Goal: Information Seeking & Learning: Learn about a topic

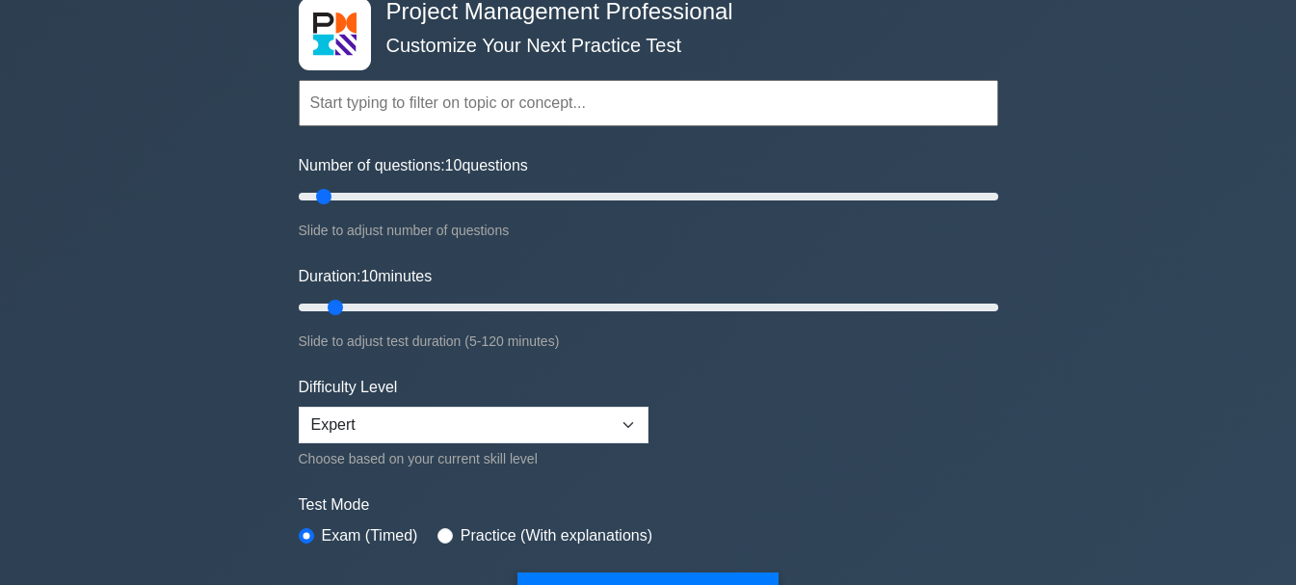
scroll to position [96, 0]
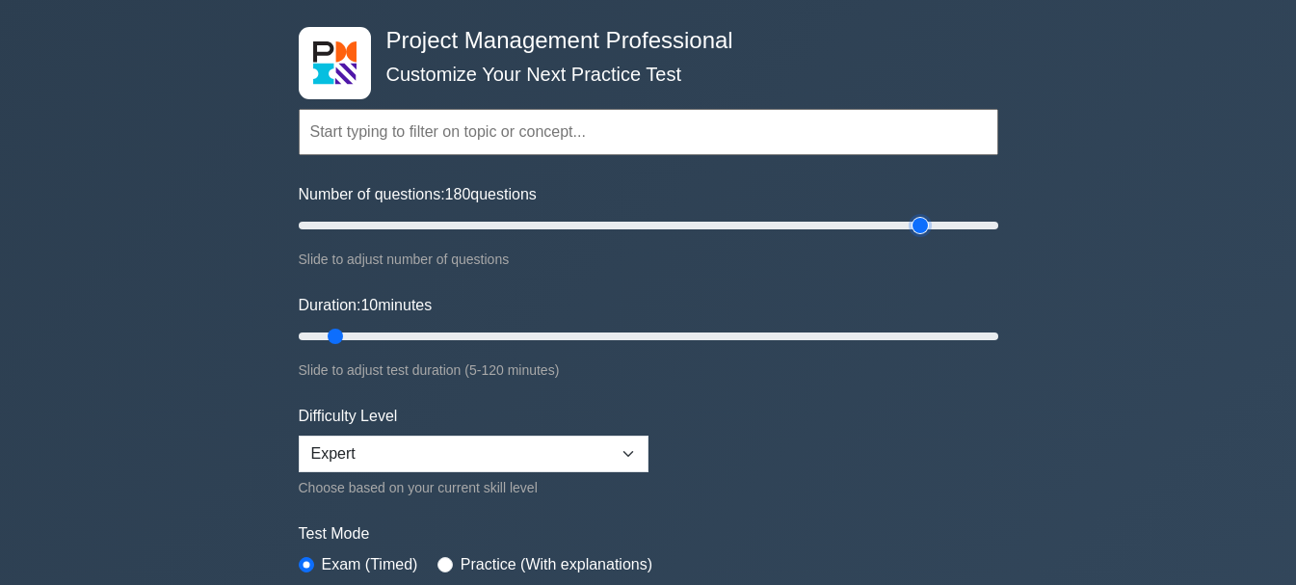
drag, startPoint x: 319, startPoint y: 224, endPoint x: 926, endPoint y: 243, distance: 607.2
type input "180"
click at [926, 237] on input "Number of questions: 180 questions" at bounding box center [648, 225] width 699 height 23
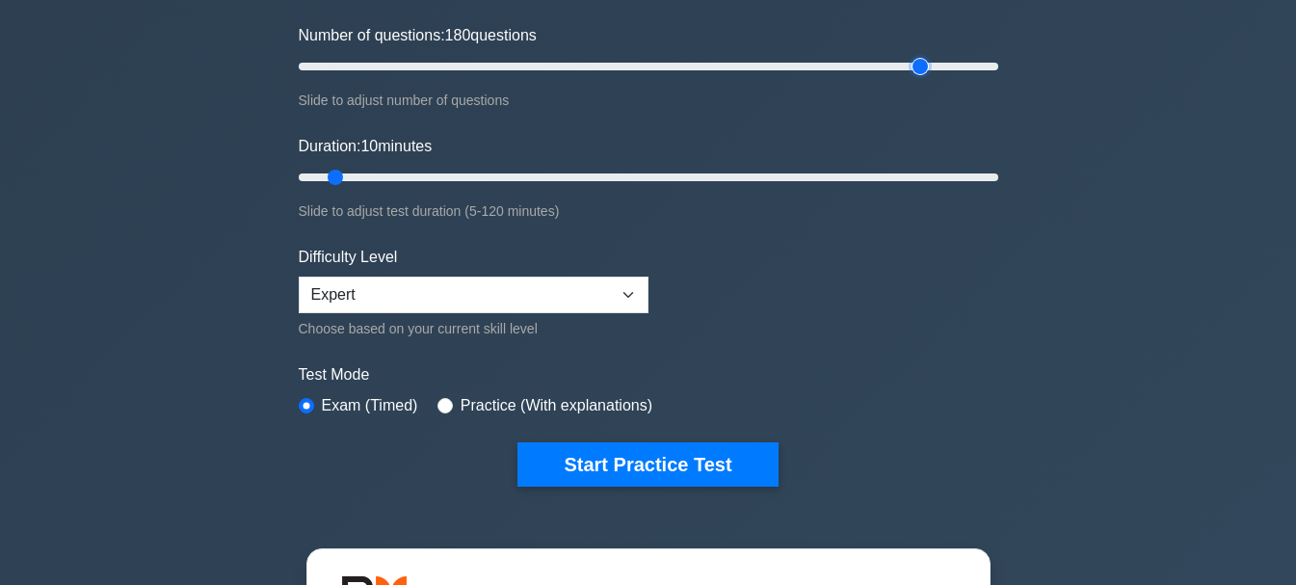
scroll to position [289, 0]
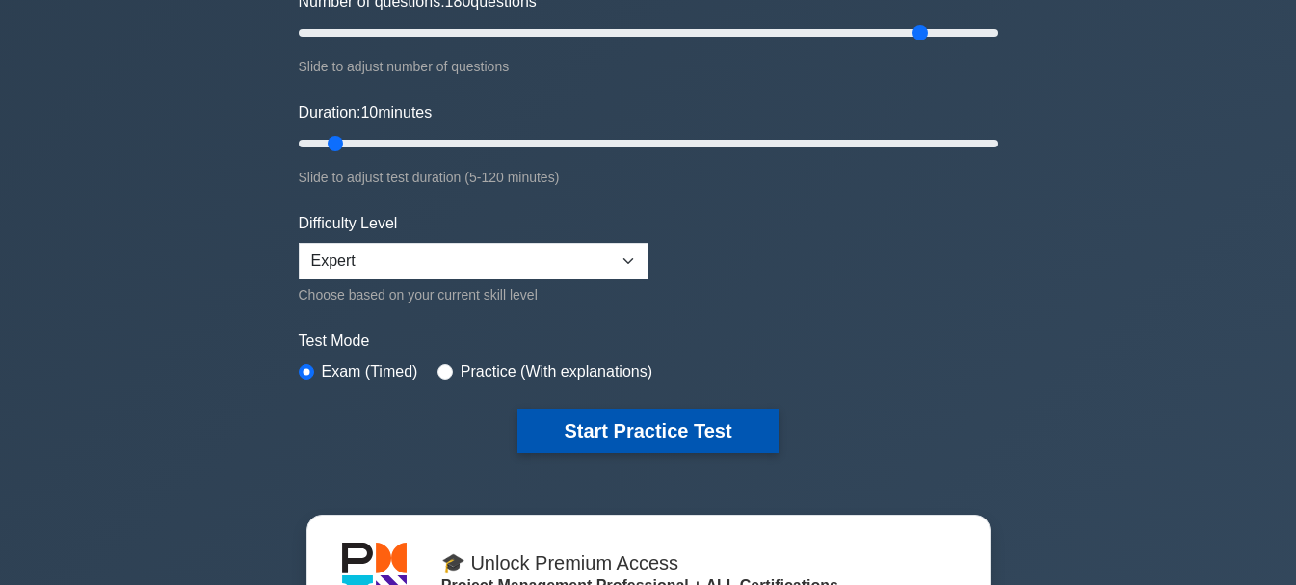
click at [578, 425] on button "Start Practice Test" at bounding box center [647, 431] width 260 height 44
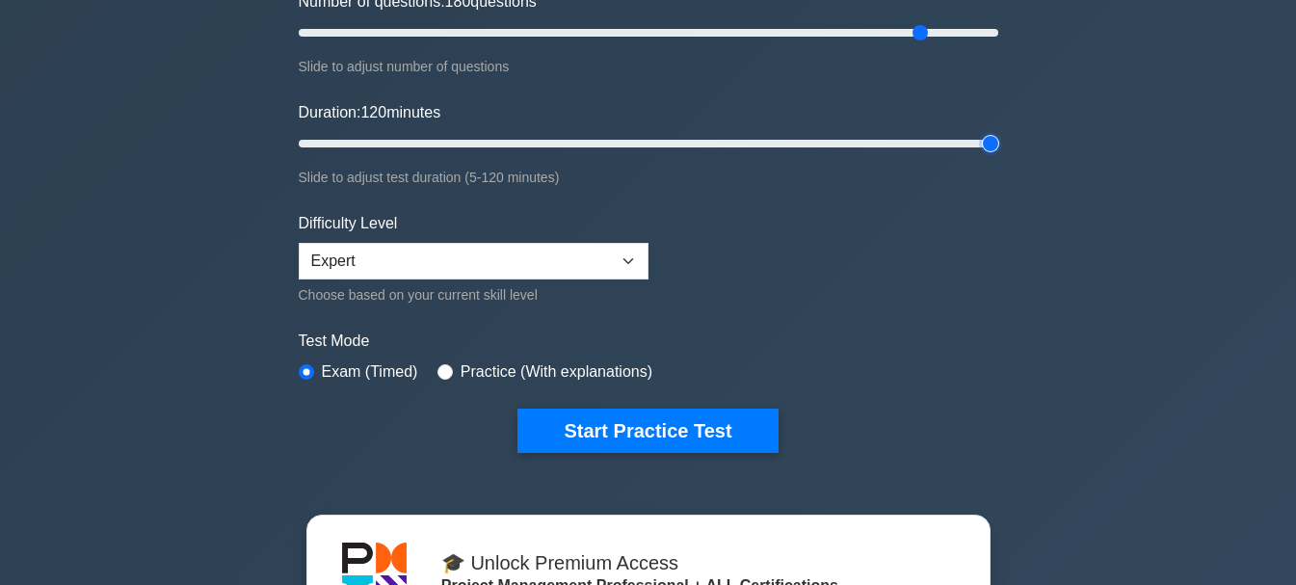
drag, startPoint x: 329, startPoint y: 139, endPoint x: 1076, endPoint y: 180, distance: 747.8
type input "120"
click at [998, 155] on input "Duration: 120 minutes" at bounding box center [648, 143] width 699 height 23
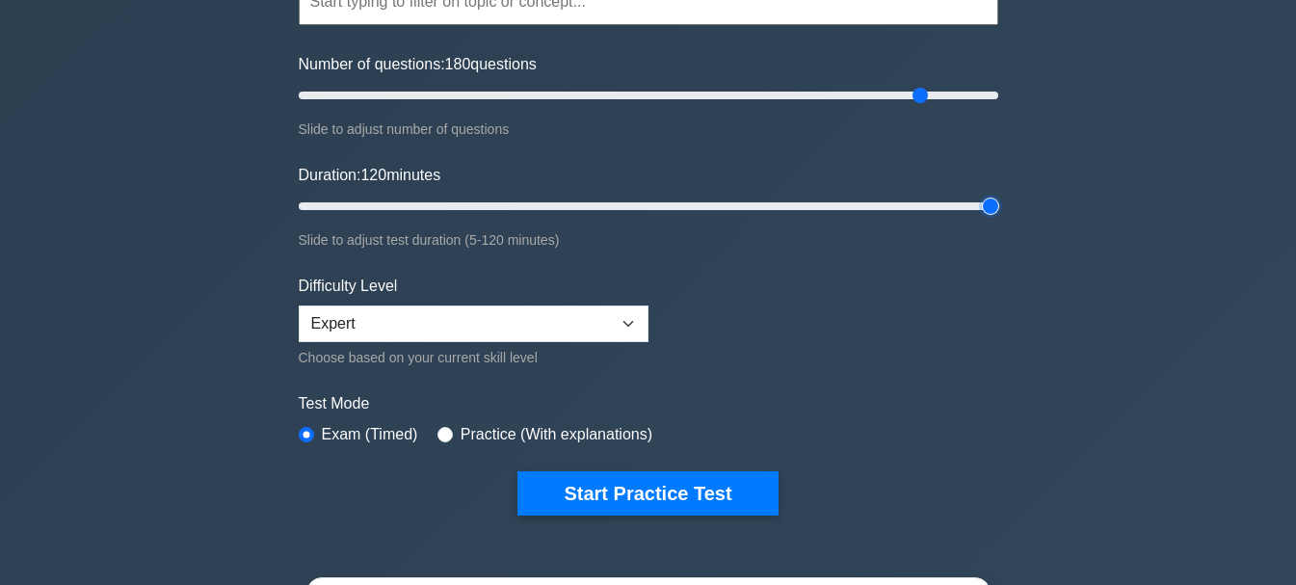
scroll to position [193, 0]
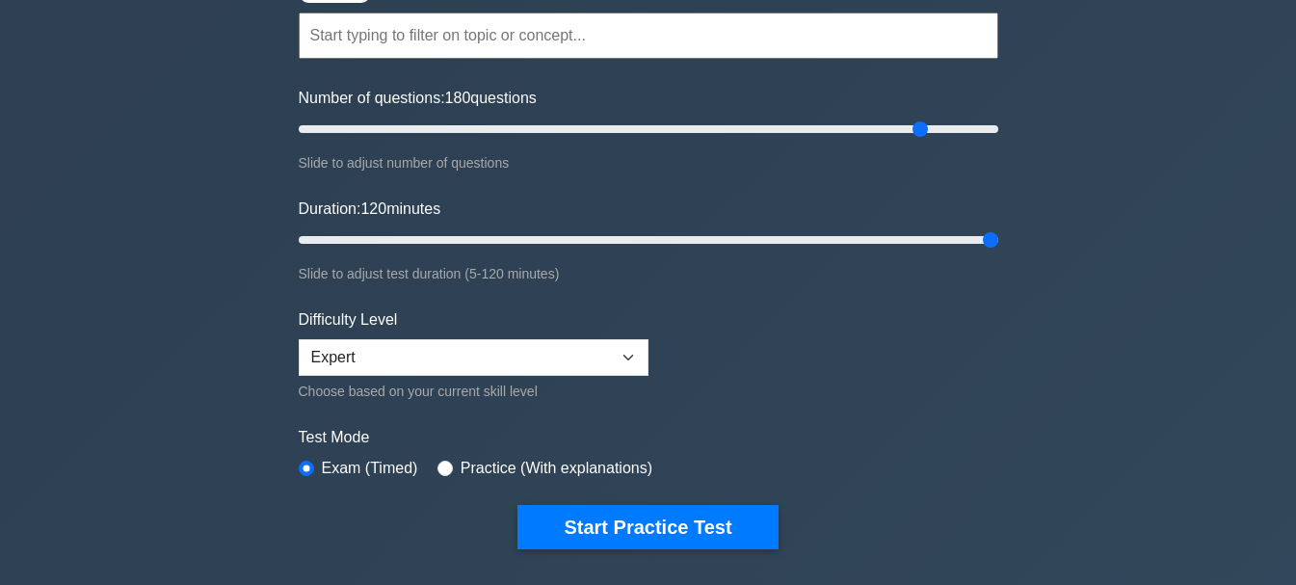
click at [468, 462] on label "Practice (With explanations)" at bounding box center [557, 468] width 192 height 23
click at [444, 467] on input "radio" at bounding box center [444, 468] width 15 height 15
radio input "true"
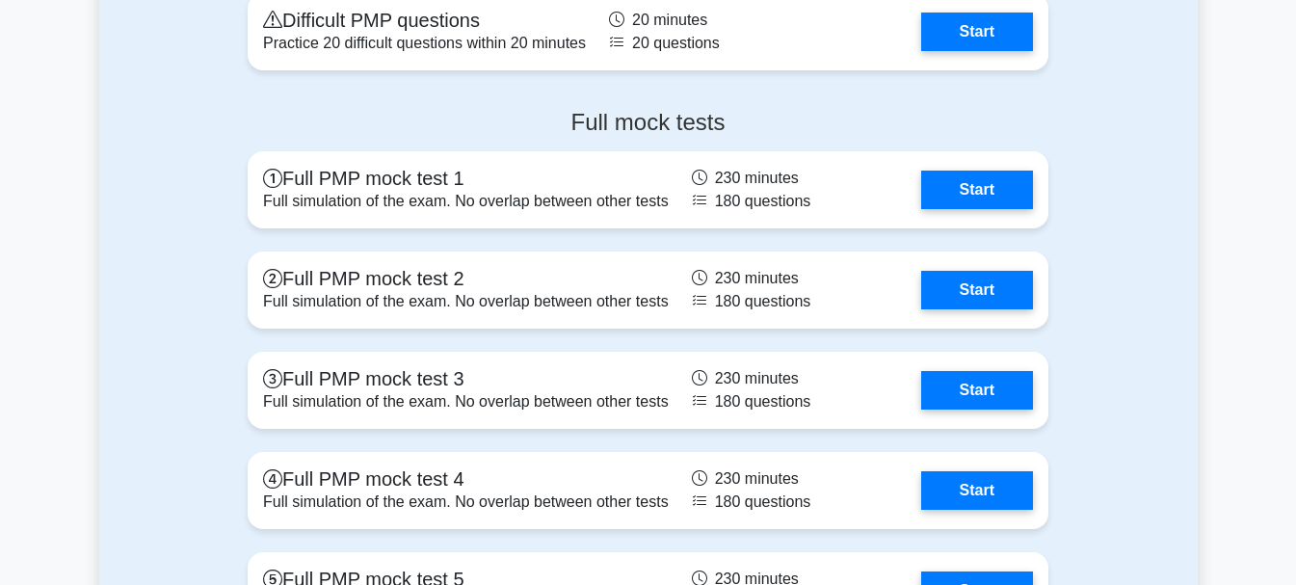
scroll to position [6551, 0]
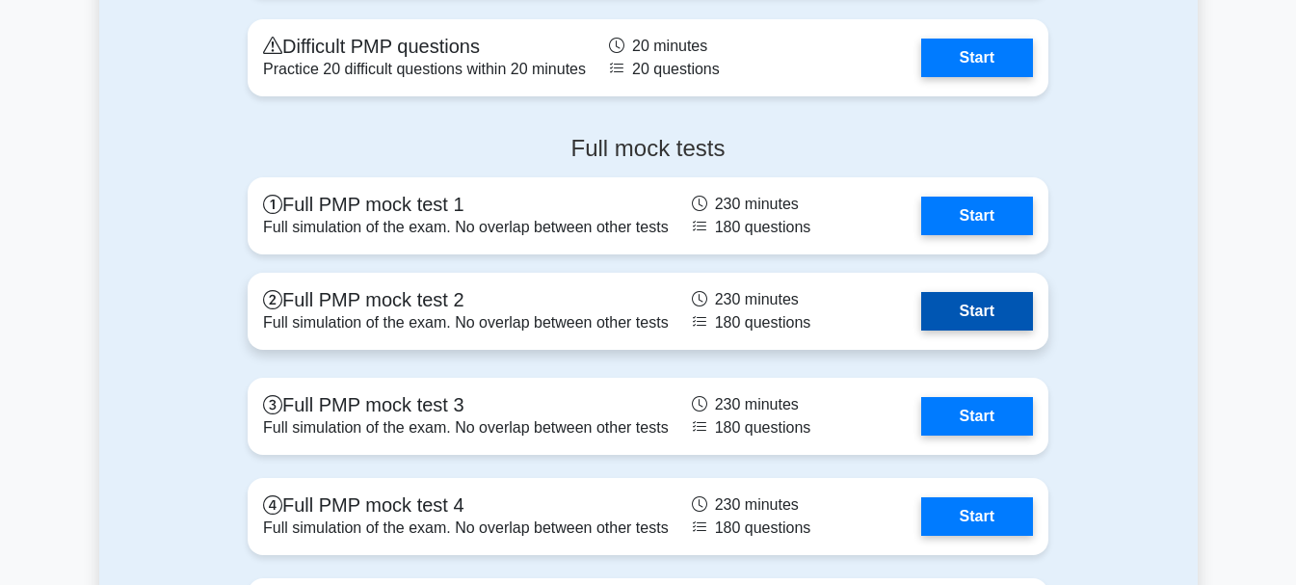
click at [975, 323] on link "Start" at bounding box center [977, 311] width 112 height 39
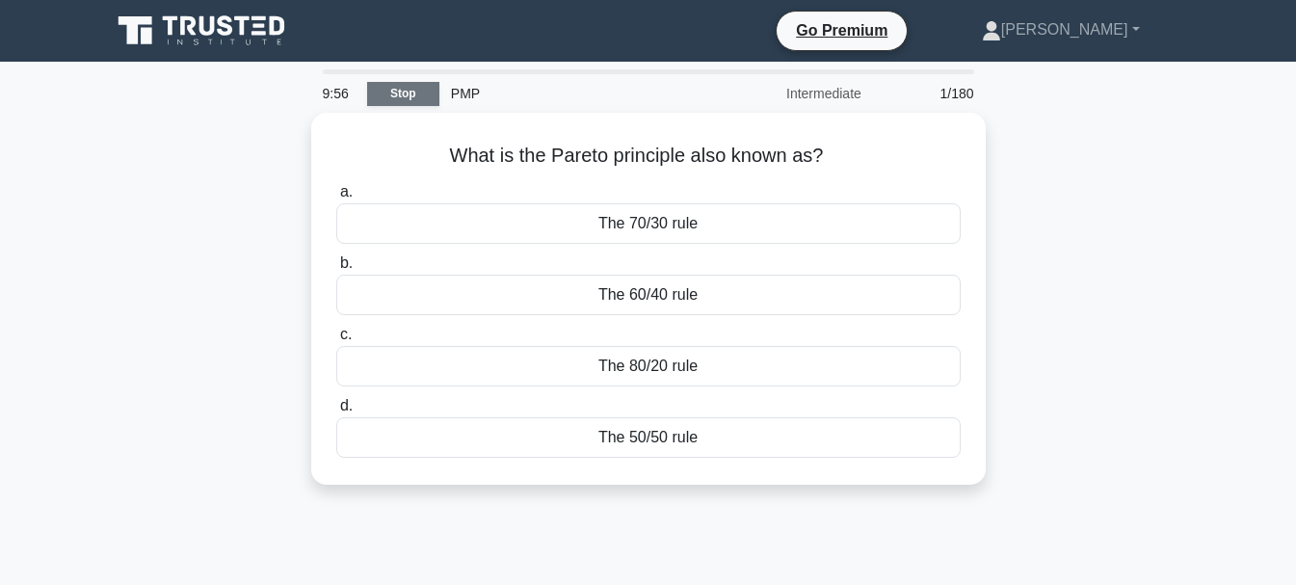
click at [416, 89] on link "Stop" at bounding box center [403, 94] width 72 height 24
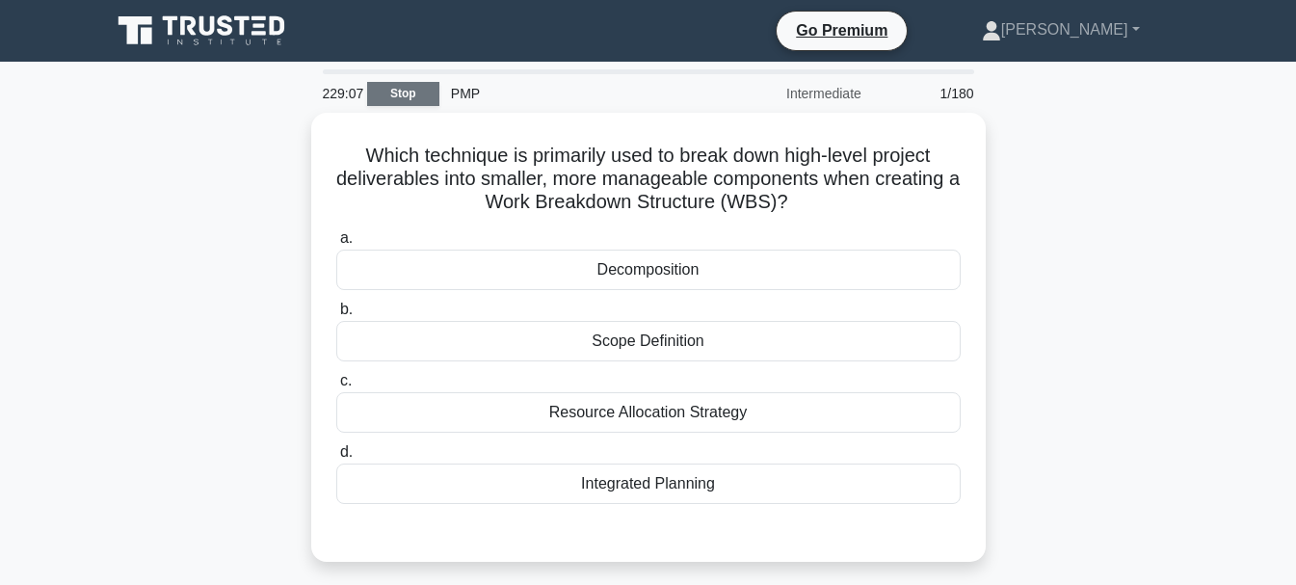
click at [421, 95] on link "Stop" at bounding box center [403, 94] width 72 height 24
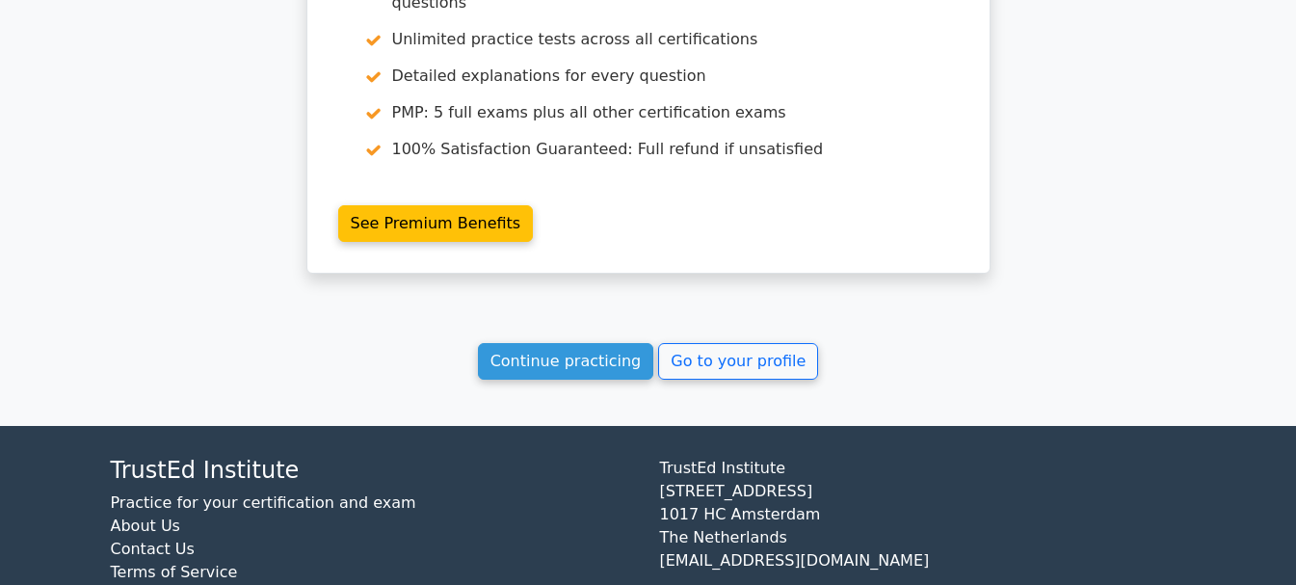
scroll to position [1904, 0]
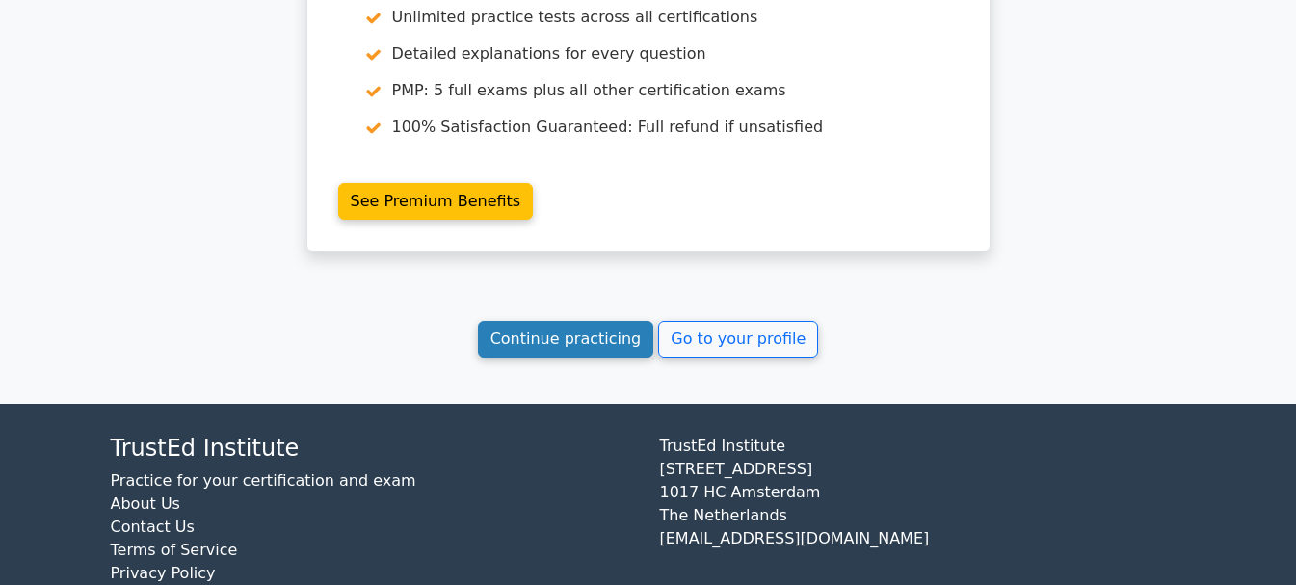
click at [582, 321] on link "Continue practicing" at bounding box center [566, 339] width 176 height 37
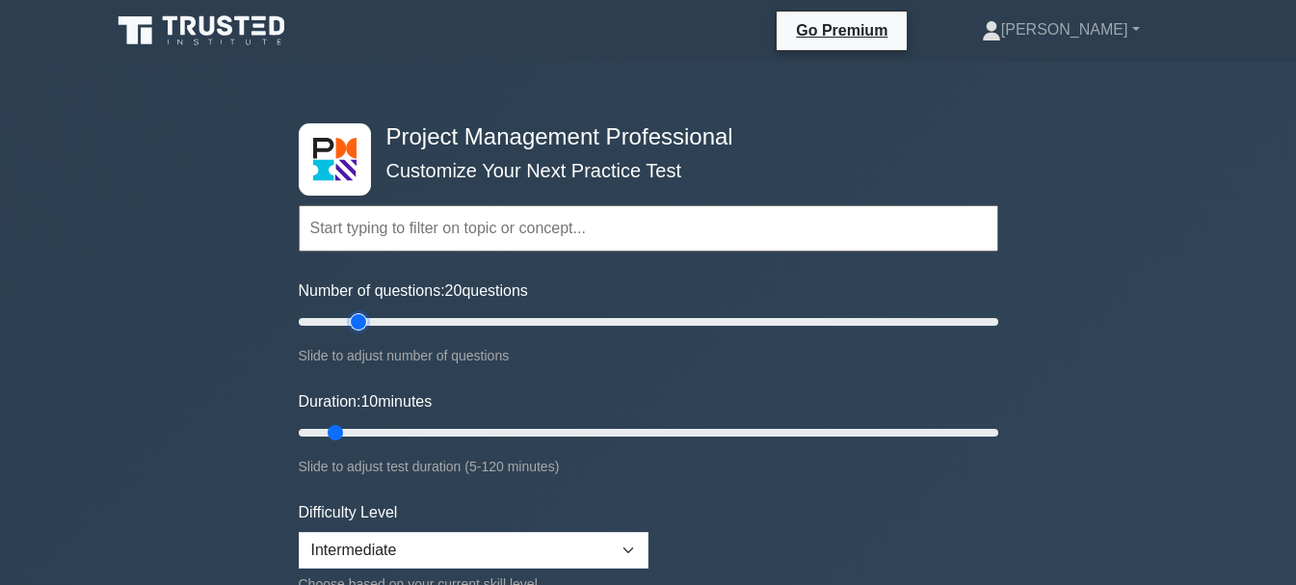
drag, startPoint x: 325, startPoint y: 328, endPoint x: 357, endPoint y: 325, distance: 32.9
type input "20"
click at [357, 325] on input "Number of questions: 20 questions" at bounding box center [648, 321] width 699 height 23
drag, startPoint x: 329, startPoint y: 428, endPoint x: 427, endPoint y: 422, distance: 98.4
type input "25"
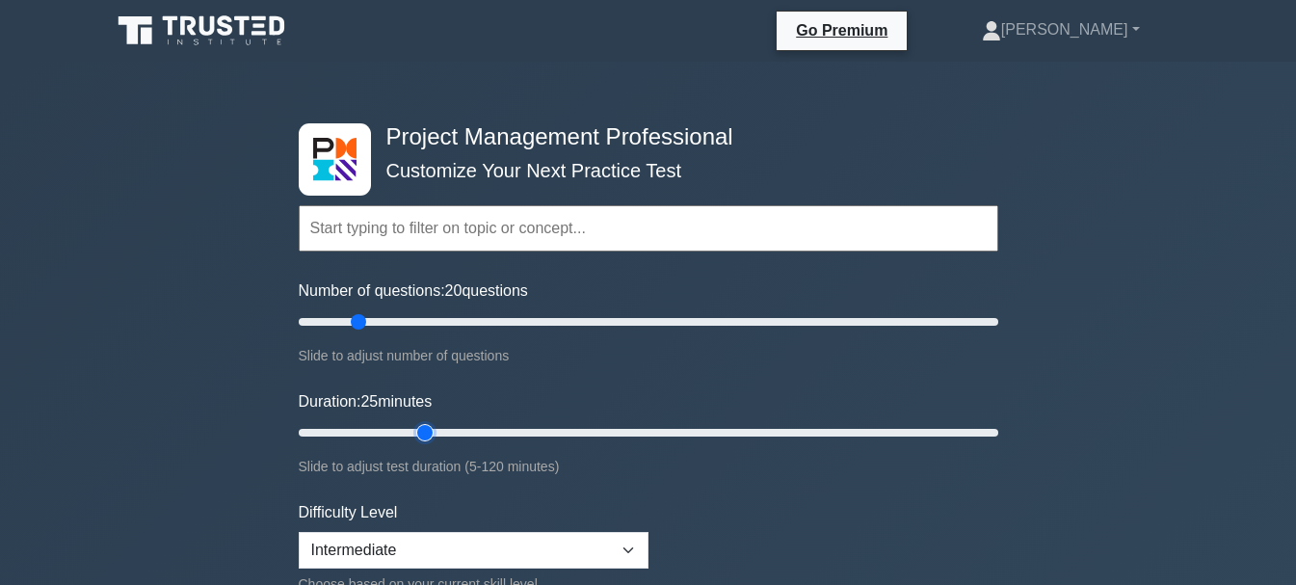
click at [427, 422] on input "Duration: 25 minutes" at bounding box center [648, 432] width 699 height 23
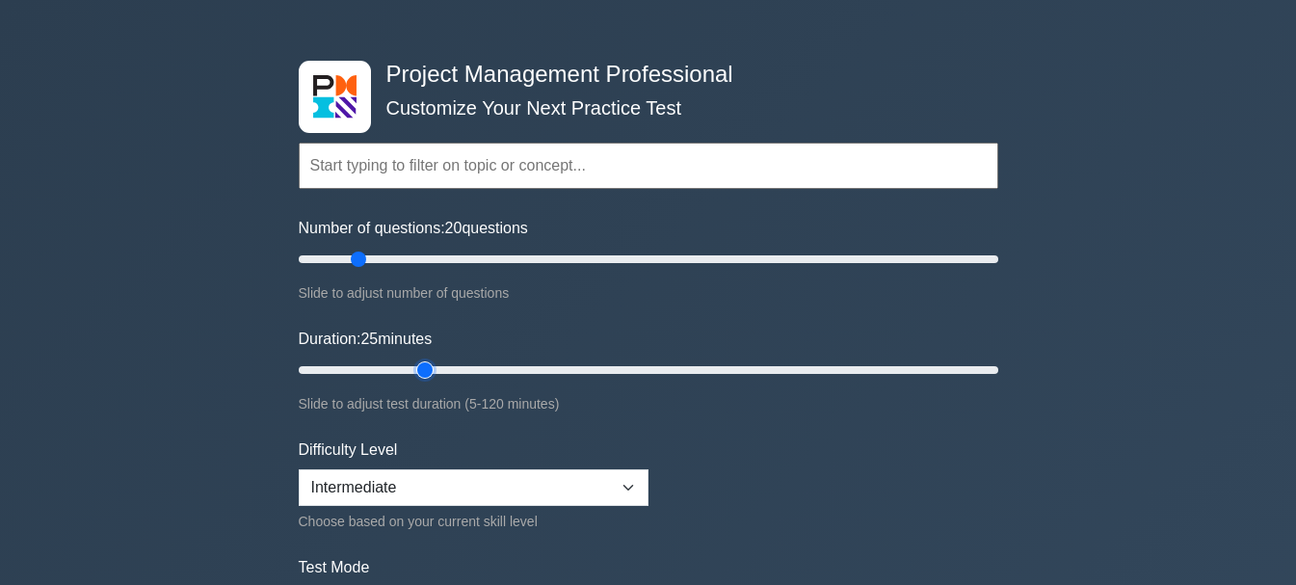
scroll to position [96, 0]
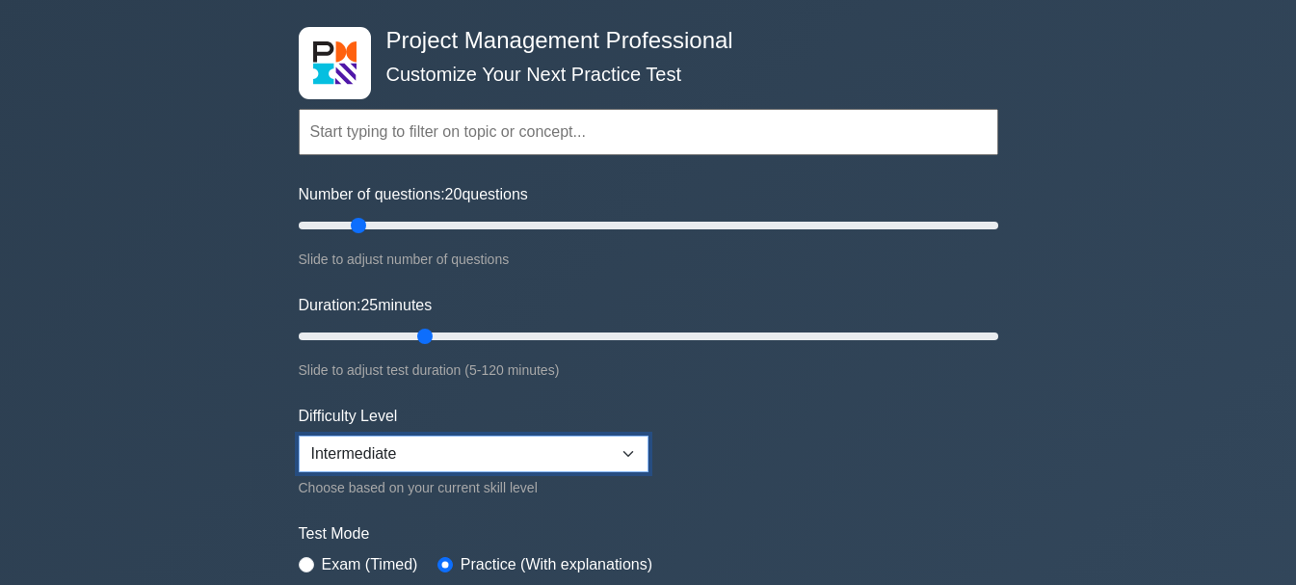
click at [504, 445] on select "Beginner Intermediate Expert" at bounding box center [474, 453] width 350 height 37
click at [299, 435] on select "Beginner Intermediate Expert" at bounding box center [474, 453] width 350 height 37
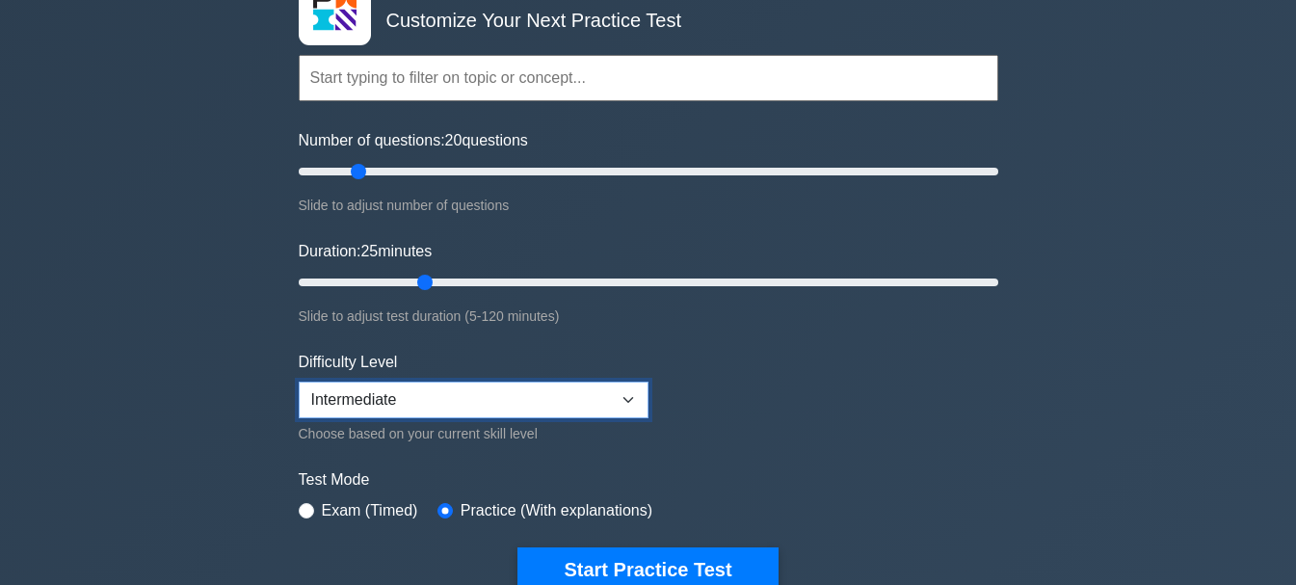
scroll to position [193, 0]
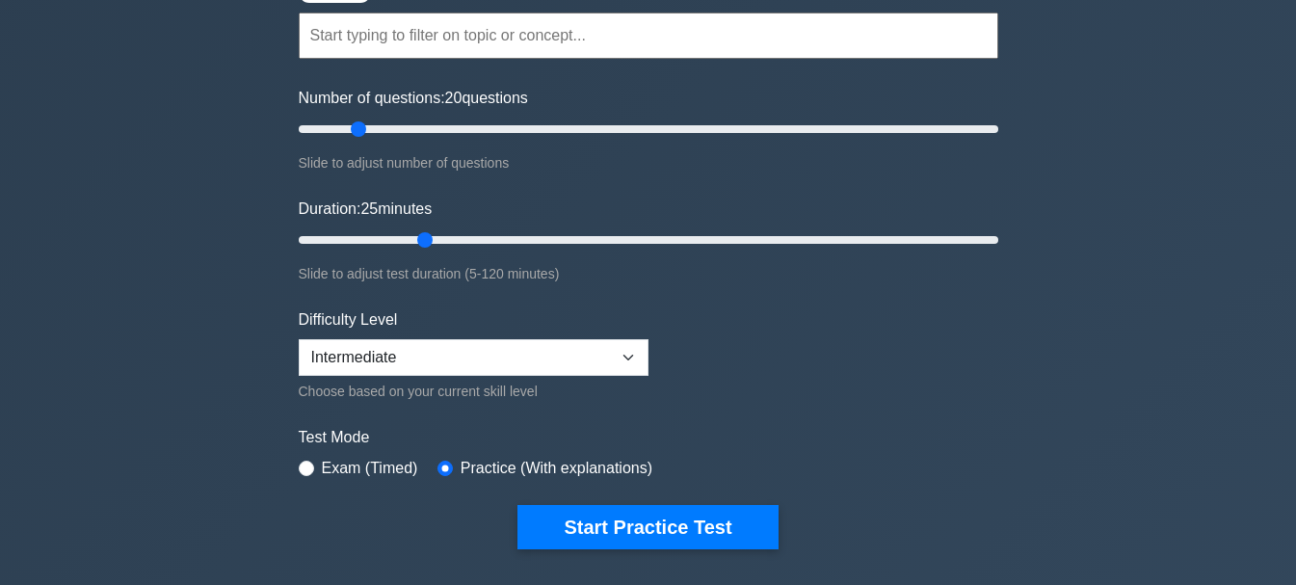
click at [300, 460] on div "Exam (Timed)" at bounding box center [358, 468] width 119 height 23
click at [306, 470] on input "radio" at bounding box center [306, 468] width 15 height 15
radio input "true"
type input "30"
click at [446, 241] on input "Duration: 25 minutes" at bounding box center [648, 239] width 699 height 23
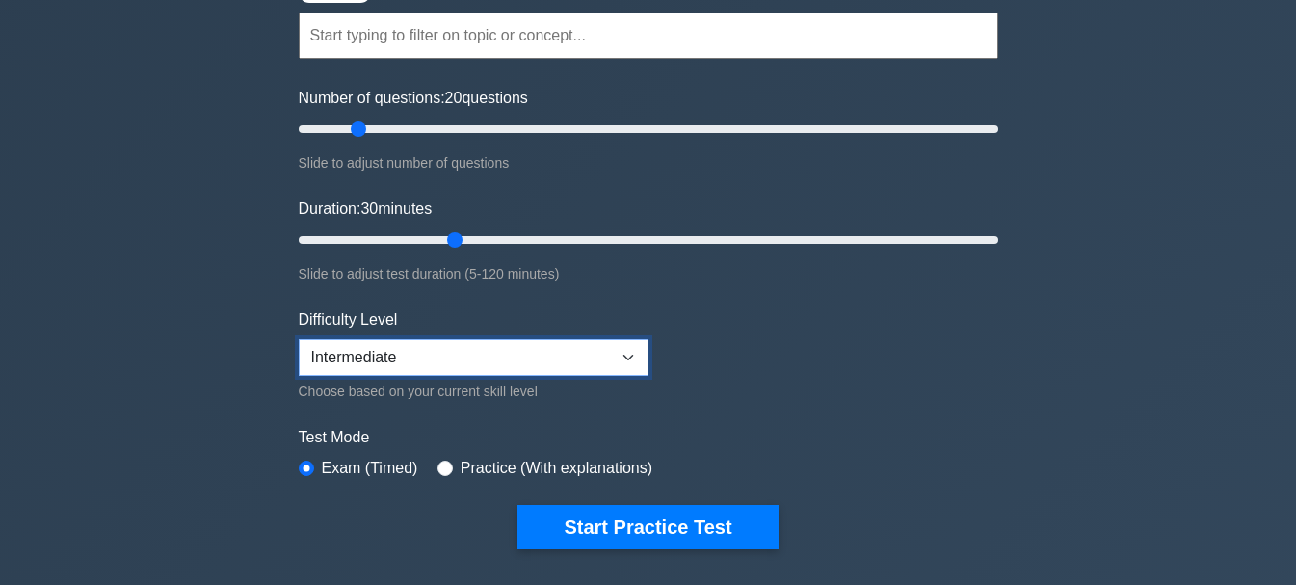
click at [425, 362] on select "Beginner Intermediate Expert" at bounding box center [474, 357] width 350 height 37
click at [299, 339] on select "Beginner Intermediate Expert" at bounding box center [474, 357] width 350 height 37
click at [465, 355] on select "Beginner Intermediate Expert" at bounding box center [474, 357] width 350 height 37
select select "intermediate"
click at [299, 339] on select "Beginner Intermediate Expert" at bounding box center [474, 357] width 350 height 37
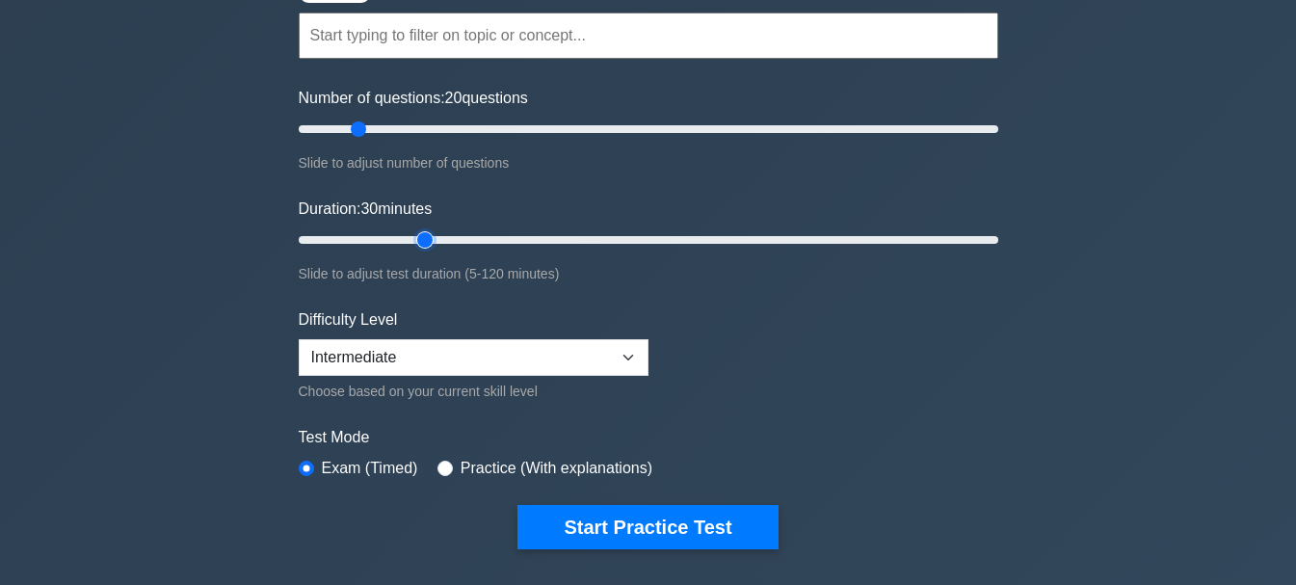
type input "25"
click at [421, 235] on input "Duration: 30 minutes" at bounding box center [648, 239] width 699 height 23
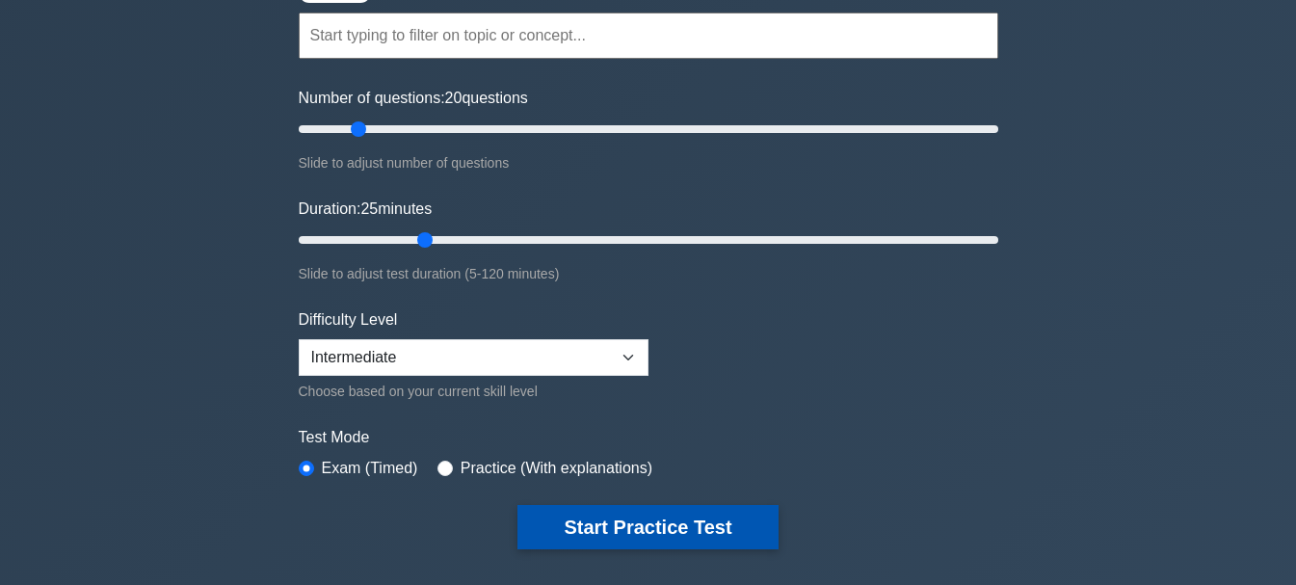
click at [646, 539] on button "Start Practice Test" at bounding box center [647, 527] width 260 height 44
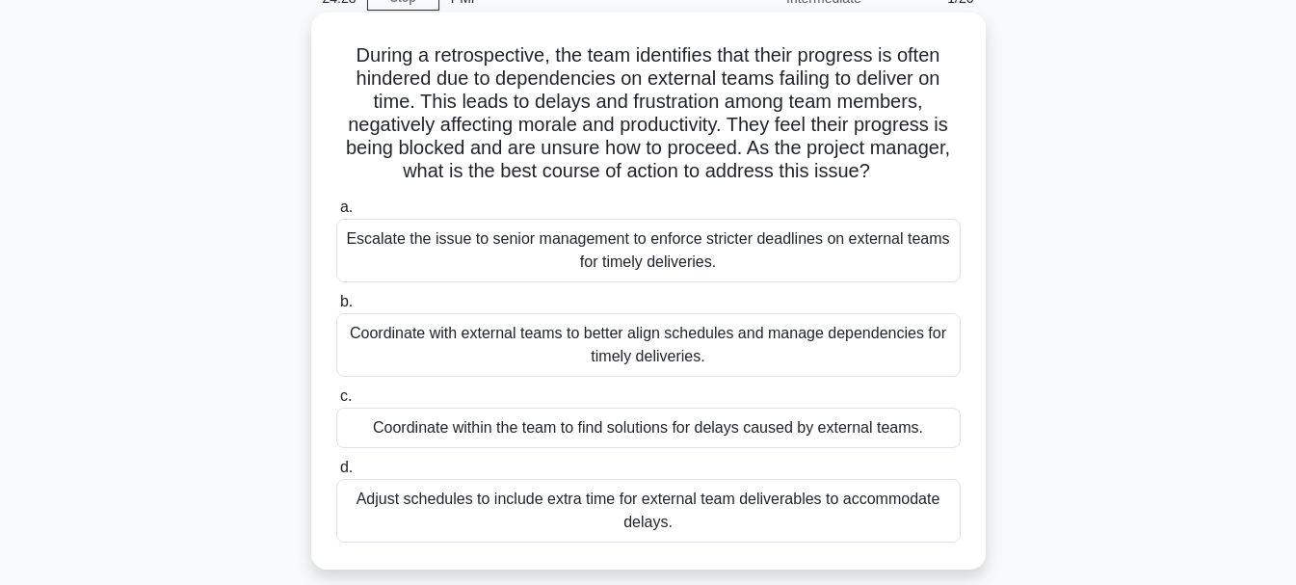
scroll to position [96, 0]
click at [423, 330] on div "Coordinate with external teams to better align schedules and manage dependencie…" at bounding box center [648, 344] width 624 height 64
click at [336, 307] on input "b. Coordinate with external teams to better align schedules and manage dependen…" at bounding box center [336, 301] width 0 height 13
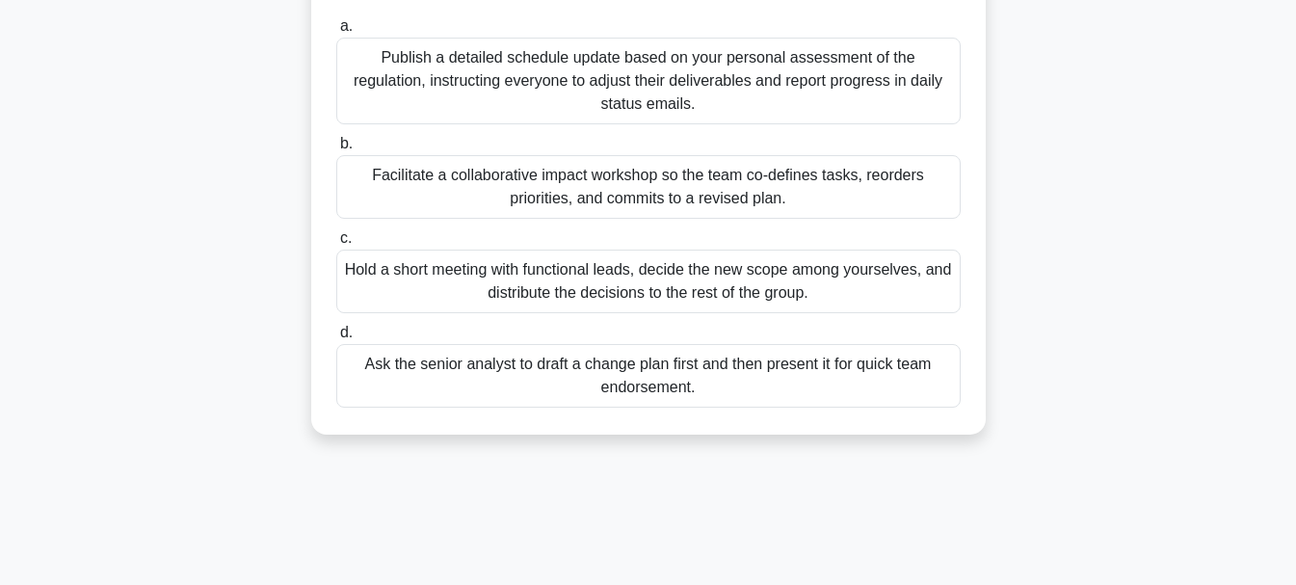
scroll to position [289, 0]
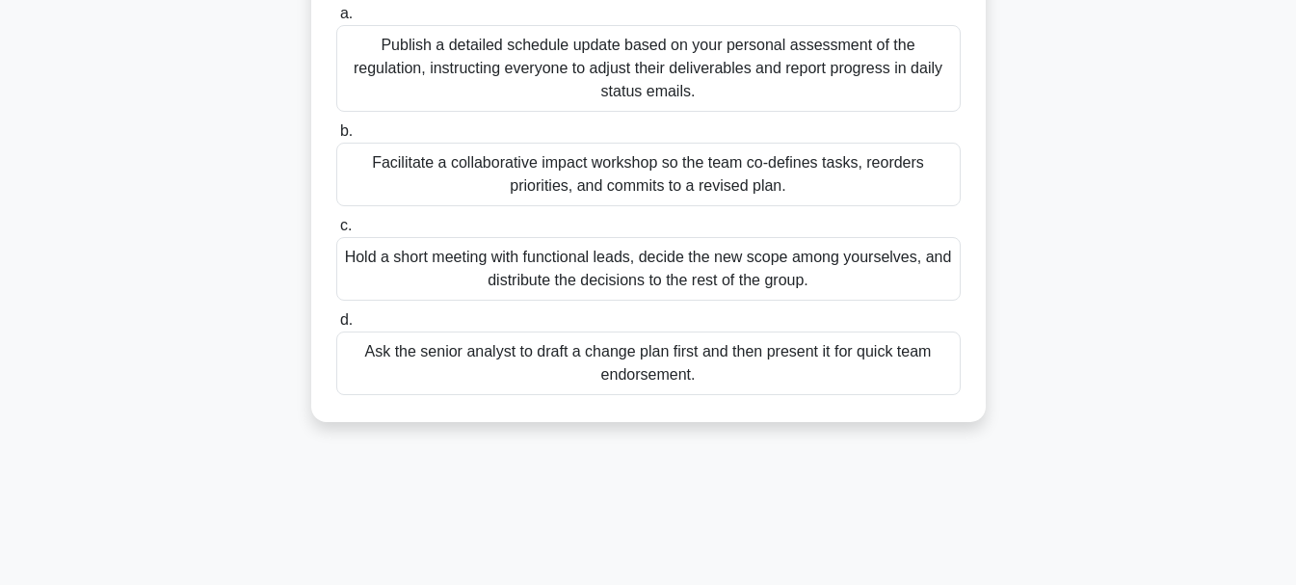
click at [576, 180] on div "Facilitate a collaborative impact workshop so the team co-defines tasks, reorde…" at bounding box center [648, 175] width 624 height 64
click at [336, 138] on input "b. Facilitate a collaborative impact workshop so the team co-defines tasks, reo…" at bounding box center [336, 131] width 0 height 13
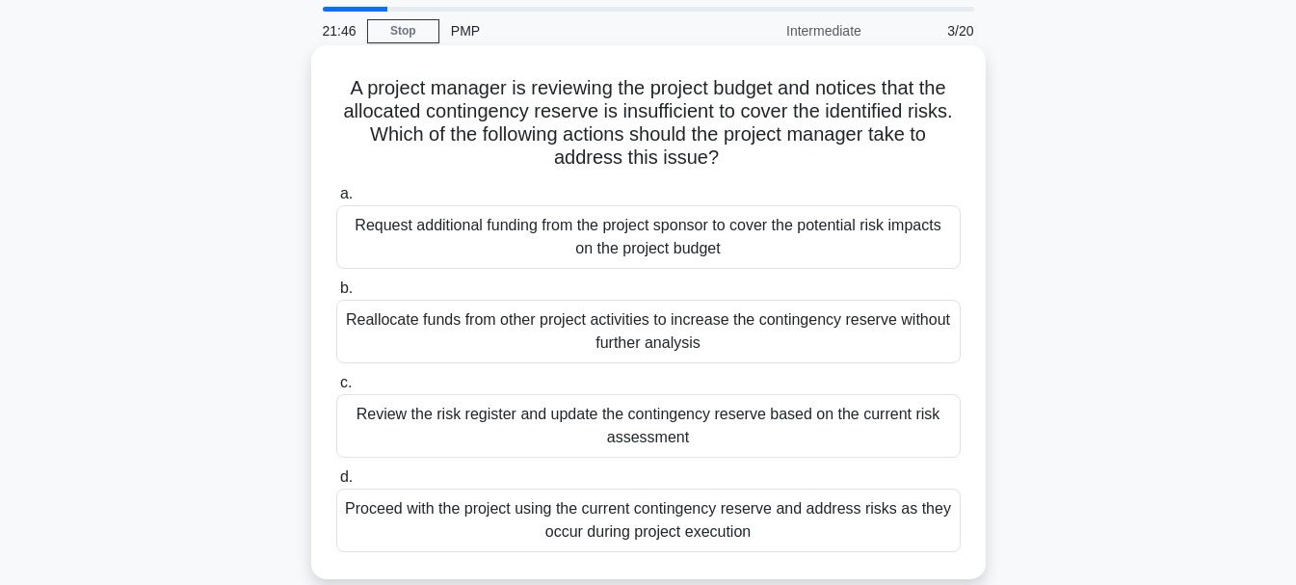
scroll to position [96, 0]
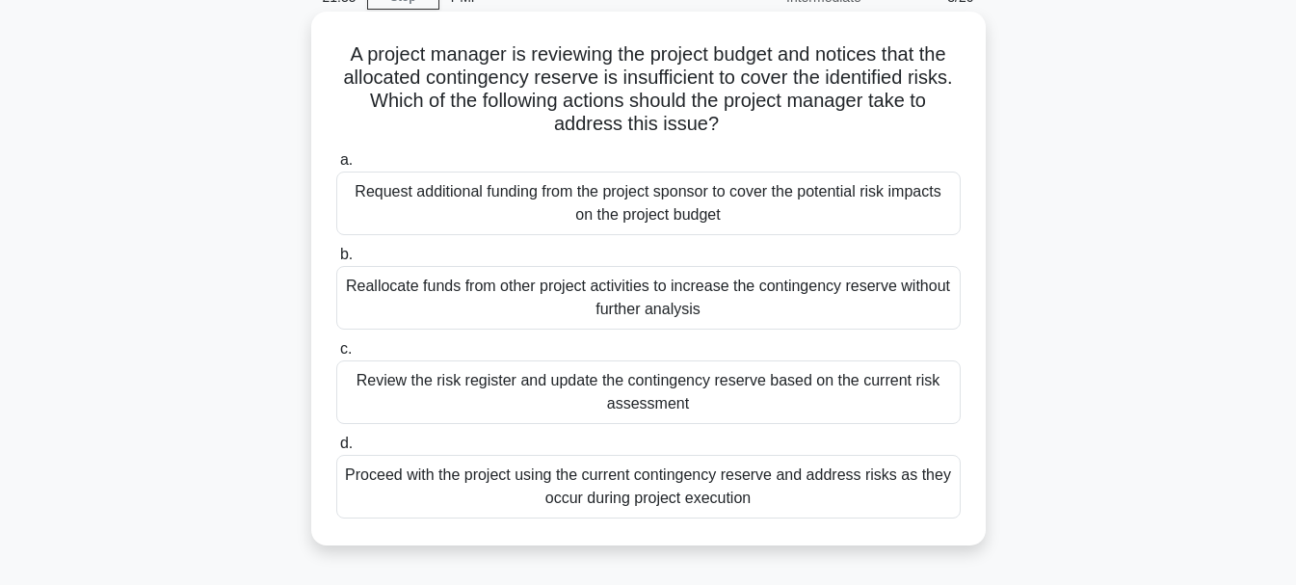
click at [592, 388] on div "Review the risk register and update the contingency reserve based on the curren…" at bounding box center [648, 392] width 624 height 64
click at [336, 356] on input "c. Review the risk register and update the contingency reserve based on the cur…" at bounding box center [336, 349] width 0 height 13
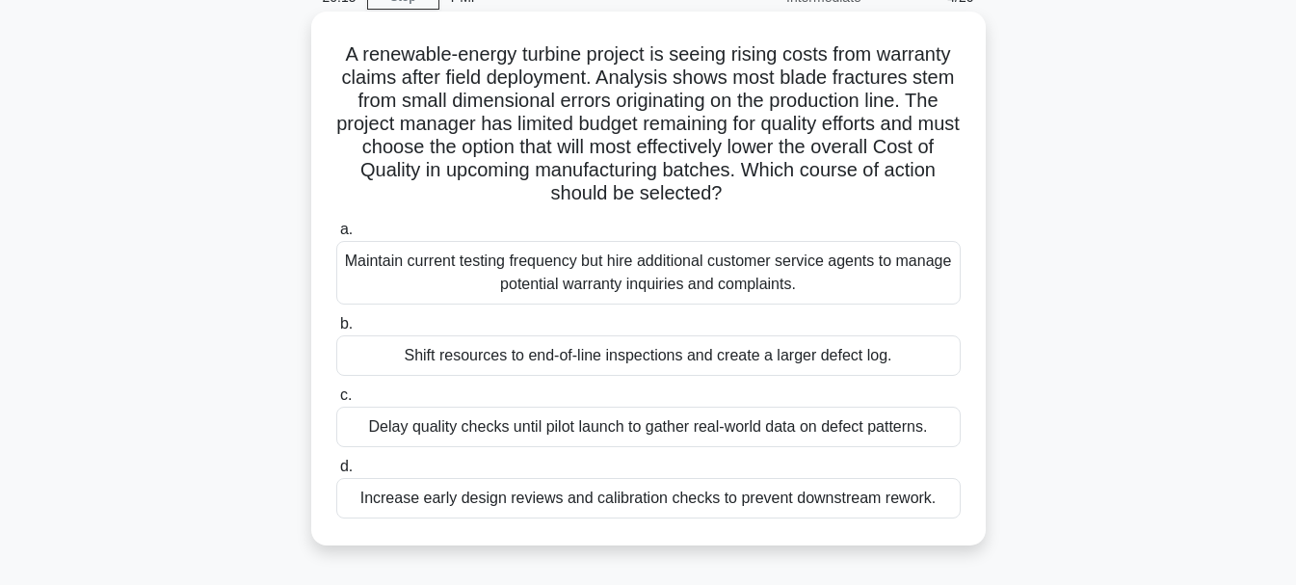
click at [709, 493] on div "Increase early design reviews and calibration checks to prevent downstream rewo…" at bounding box center [648, 498] width 624 height 40
click at [336, 473] on input "d. Increase early design reviews and calibration checks to prevent downstream r…" at bounding box center [336, 467] width 0 height 13
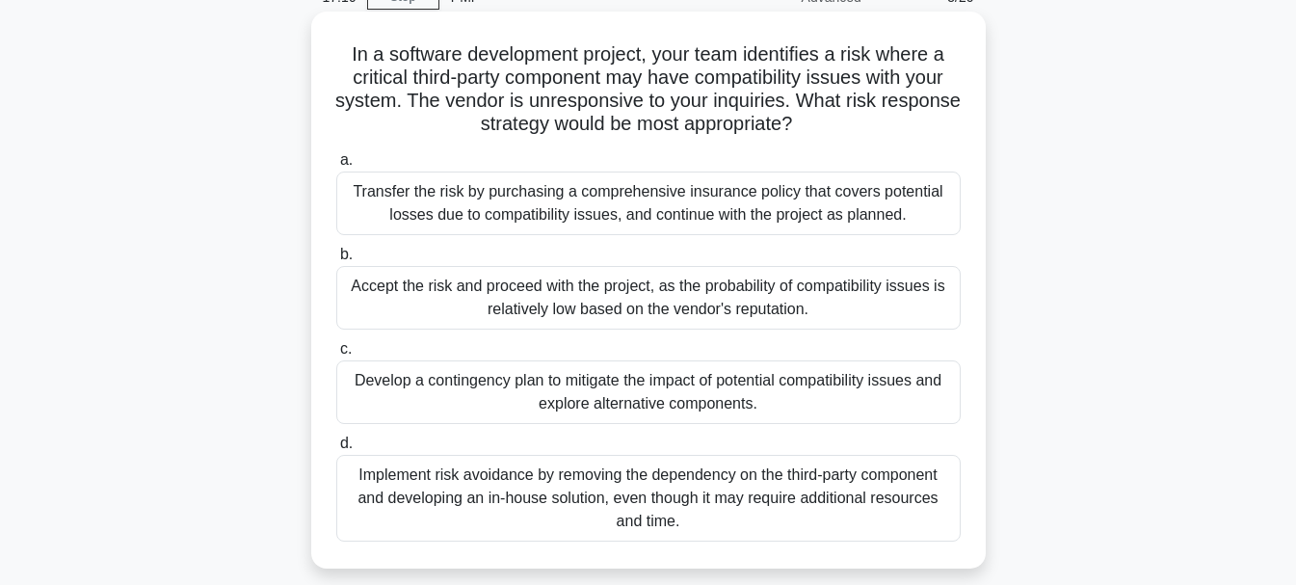
click at [669, 391] on div "Develop a contingency plan to mitigate the impact of potential compatibility is…" at bounding box center [648, 392] width 624 height 64
click at [336, 356] on input "c. Develop a contingency plan to mitigate the impact of potential compatibility…" at bounding box center [336, 349] width 0 height 13
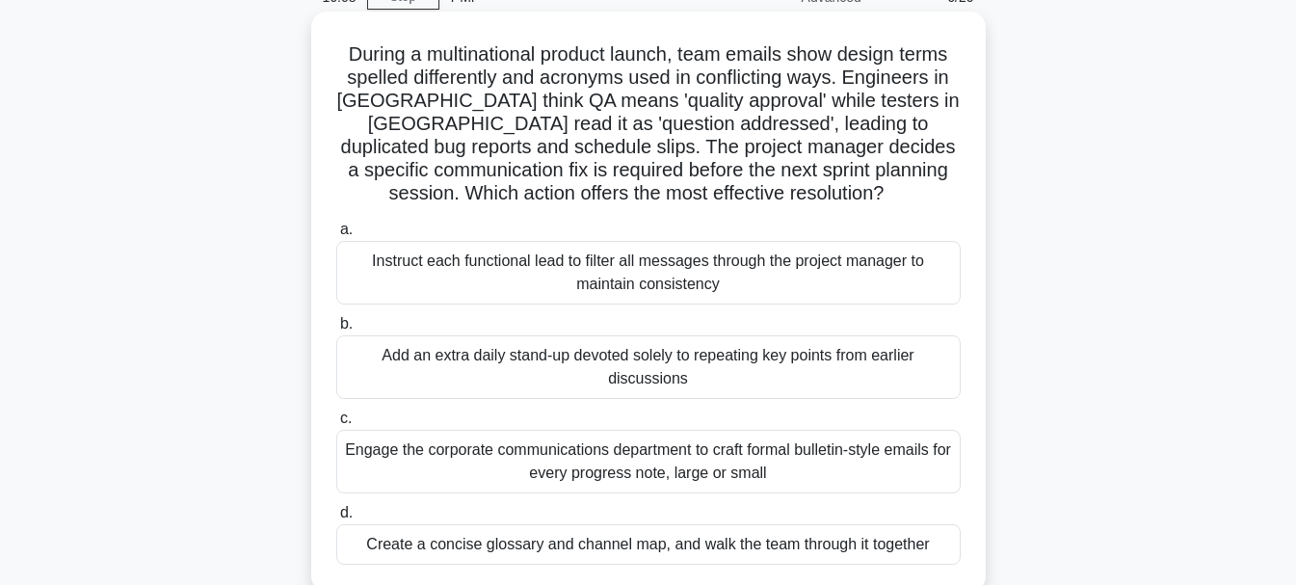
scroll to position [193, 0]
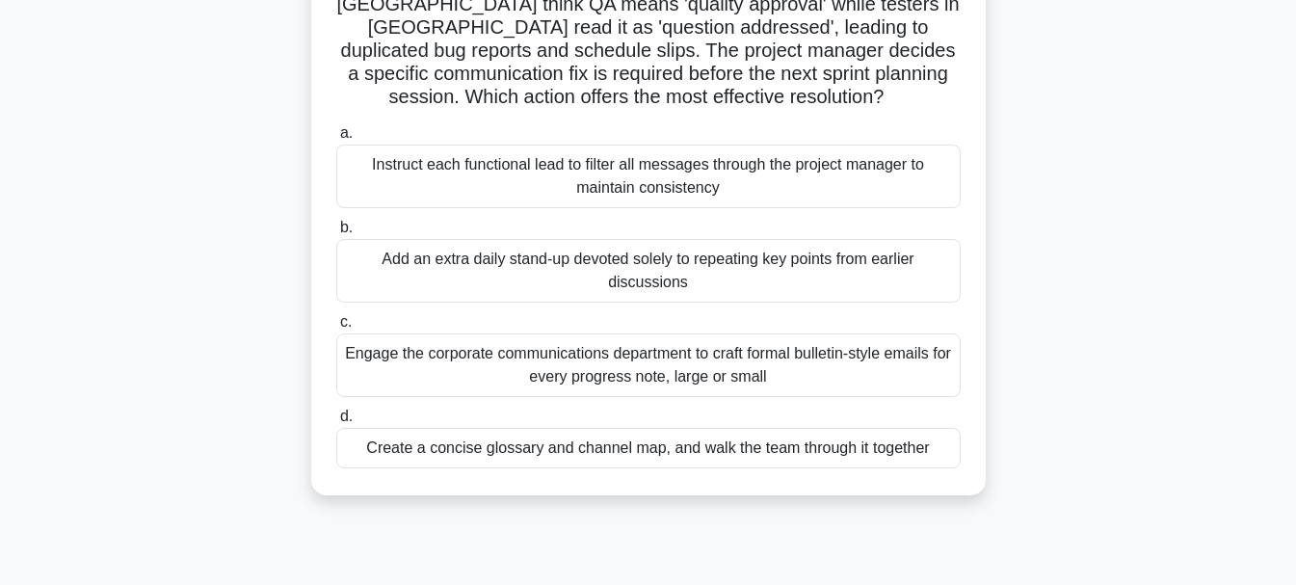
click at [508, 441] on div "Create a concise glossary and channel map, and walk the team through it together" at bounding box center [648, 448] width 624 height 40
click at [336, 423] on input "d. Create a concise glossary and channel map, and walk the team through it toge…" at bounding box center [336, 416] width 0 height 13
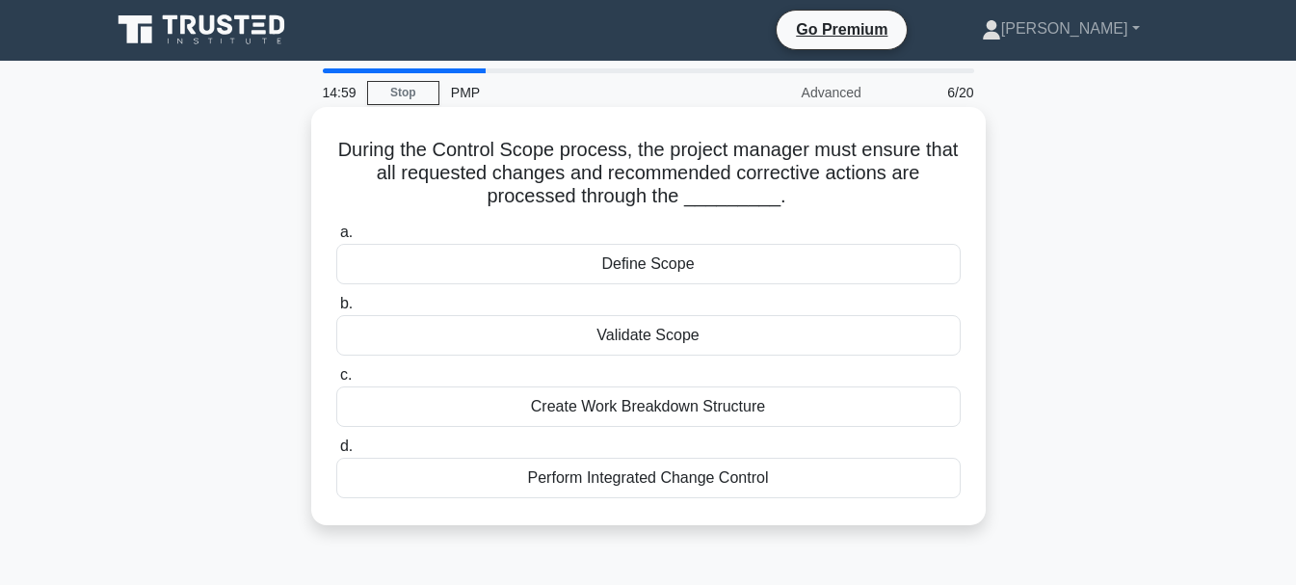
scroll to position [0, 0]
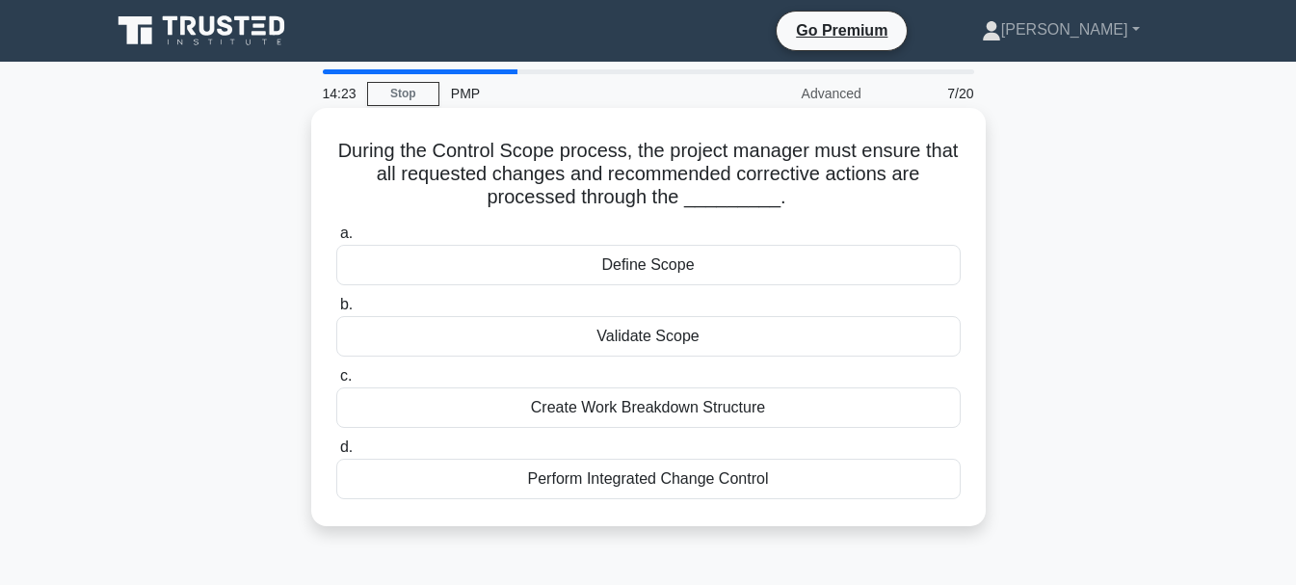
click at [567, 485] on div "Perform Integrated Change Control" at bounding box center [648, 479] width 624 height 40
click at [336, 454] on input "d. Perform Integrated Change Control" at bounding box center [336, 447] width 0 height 13
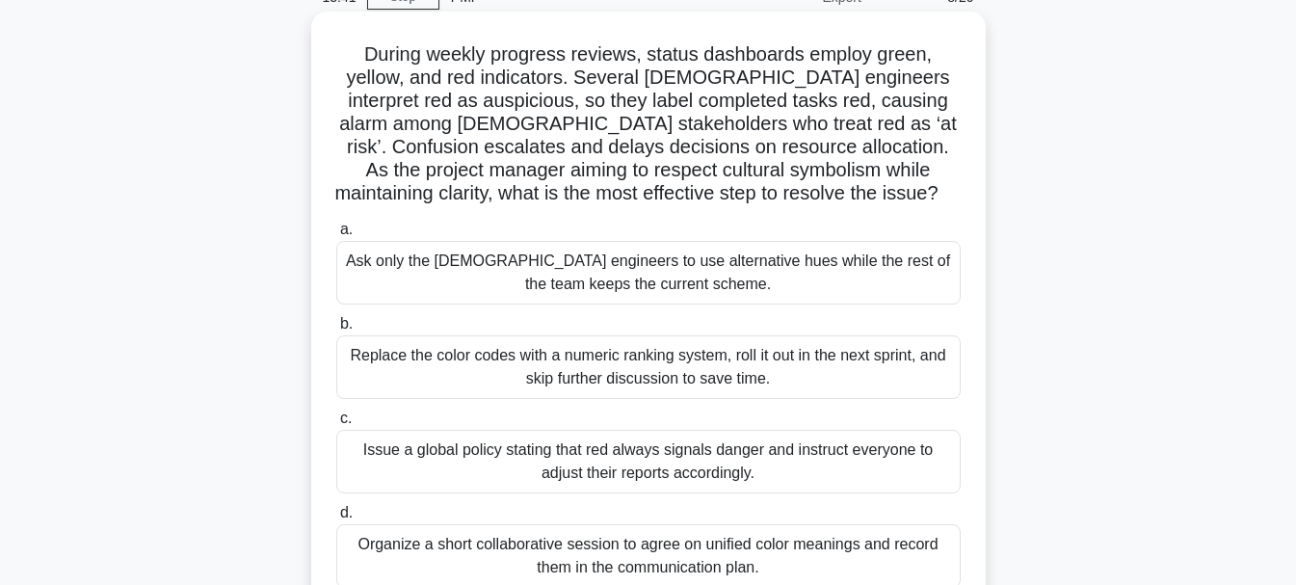
scroll to position [193, 0]
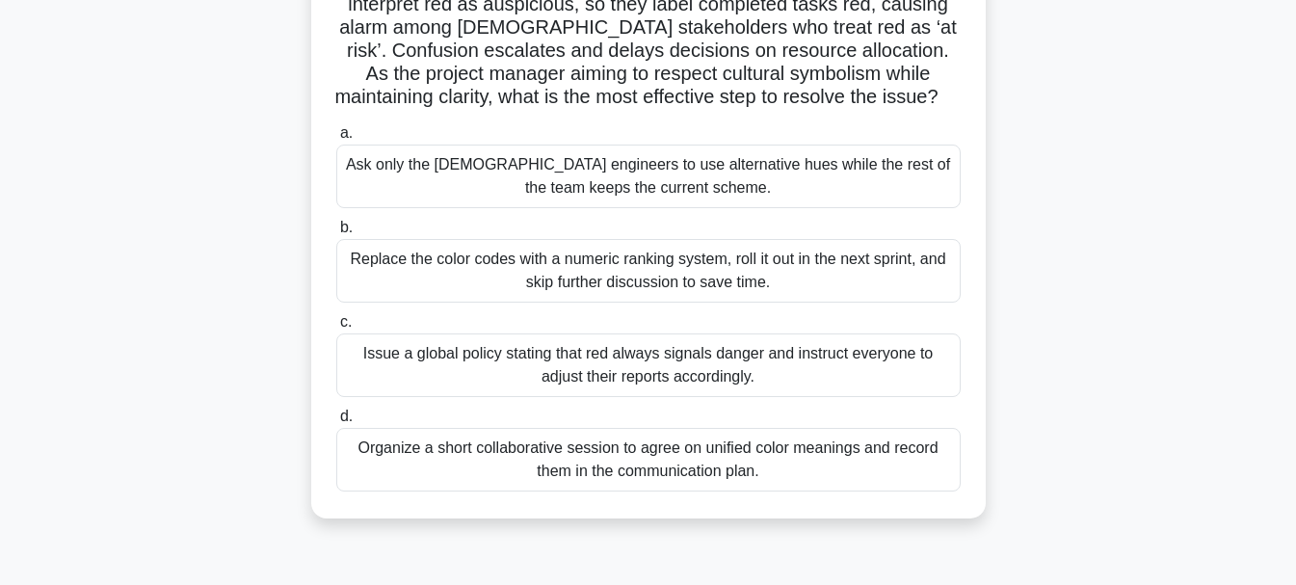
click at [908, 462] on div "Organize a short collaborative session to agree on unified color meanings and r…" at bounding box center [648, 460] width 624 height 64
click at [336, 423] on input "d. Organize a short collaborative session to agree on unified color meanings an…" at bounding box center [336, 416] width 0 height 13
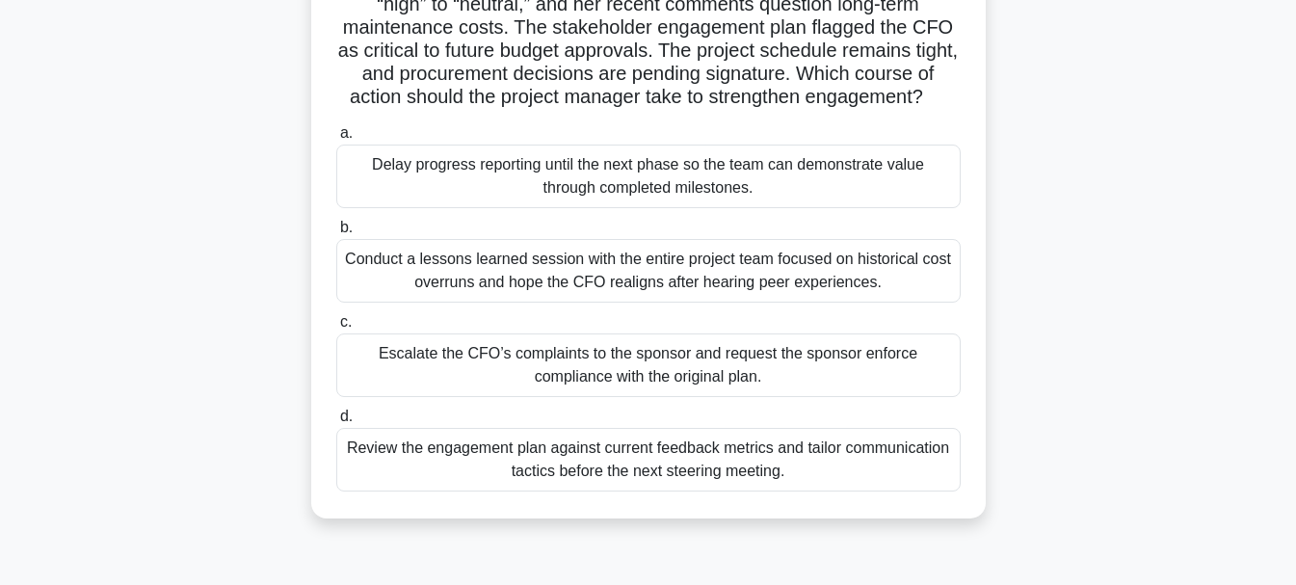
click at [530, 473] on div "Review the engagement plan against current feedback metrics and tailor communic…" at bounding box center [648, 460] width 624 height 64
click at [336, 423] on input "d. Review the engagement plan against current feedback metrics and tailor commu…" at bounding box center [336, 416] width 0 height 13
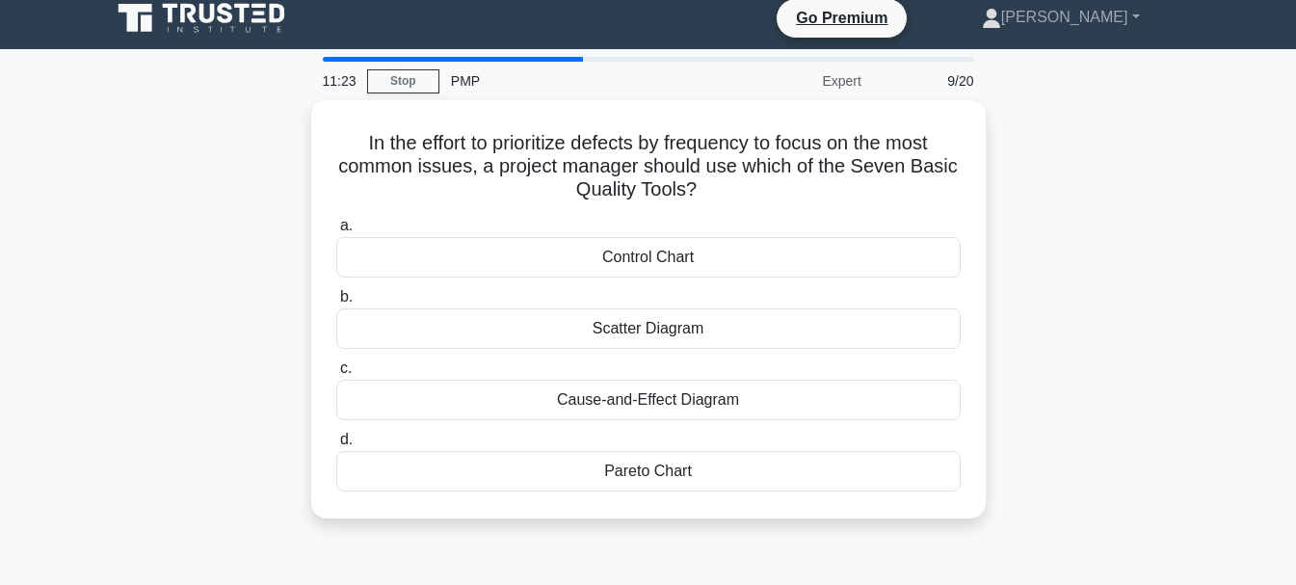
scroll to position [0, 0]
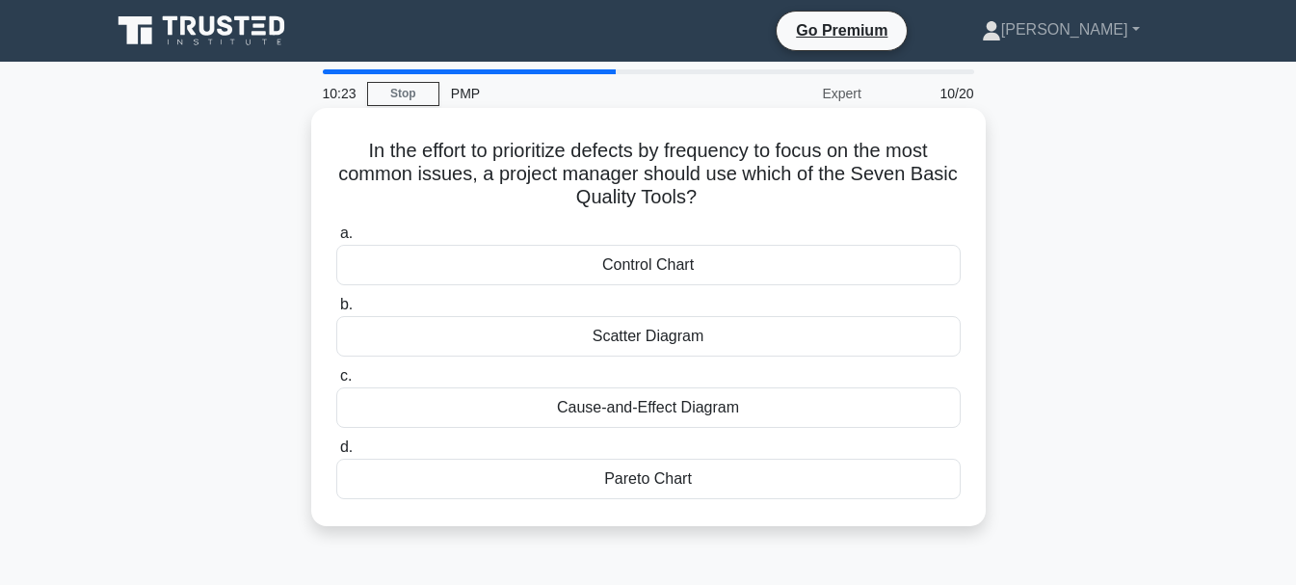
click at [708, 262] on div "Control Chart" at bounding box center [648, 265] width 624 height 40
click at [336, 240] on input "a. Control Chart" at bounding box center [336, 233] width 0 height 13
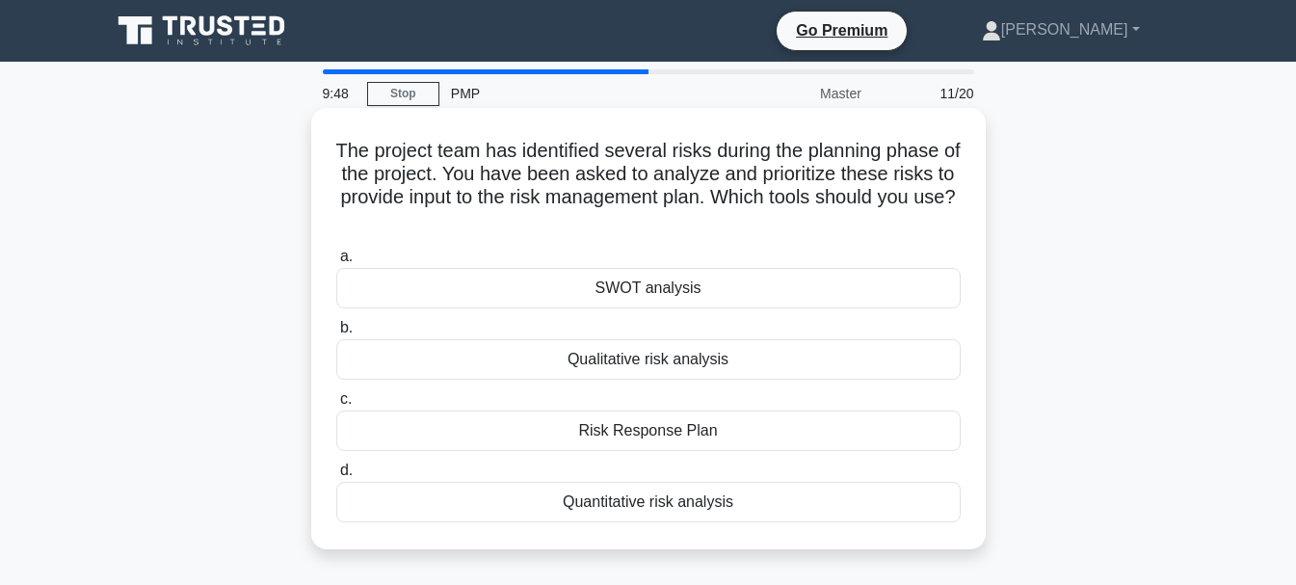
click at [755, 358] on div "Qualitative risk analysis" at bounding box center [648, 359] width 624 height 40
click at [336, 334] on input "b. Qualitative risk analysis" at bounding box center [336, 328] width 0 height 13
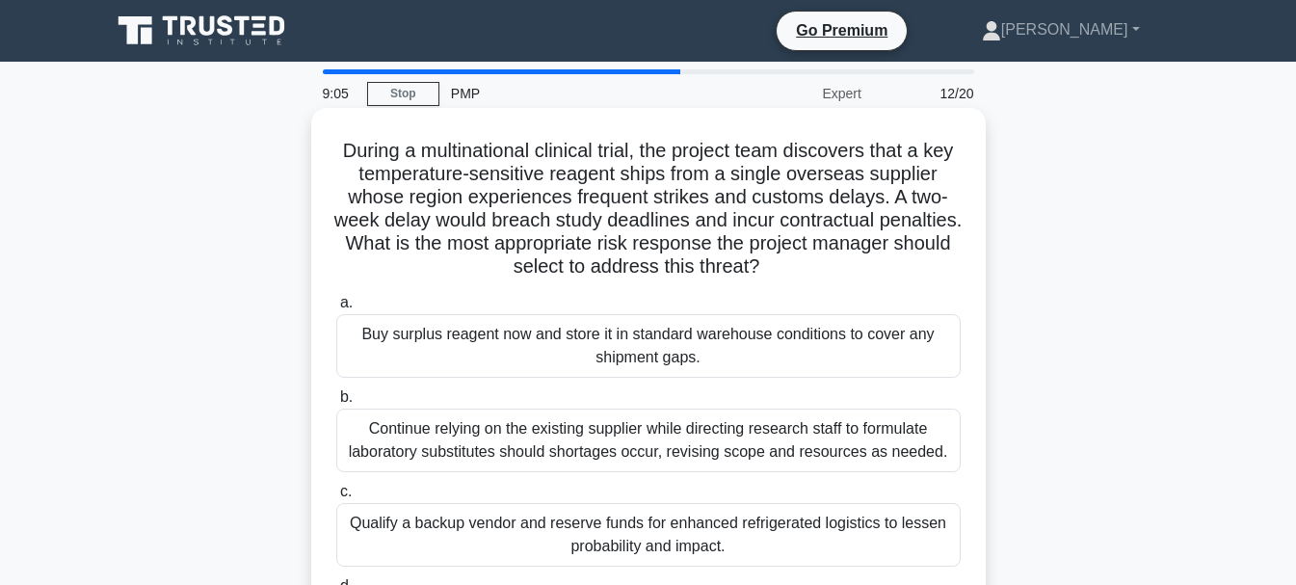
scroll to position [96, 0]
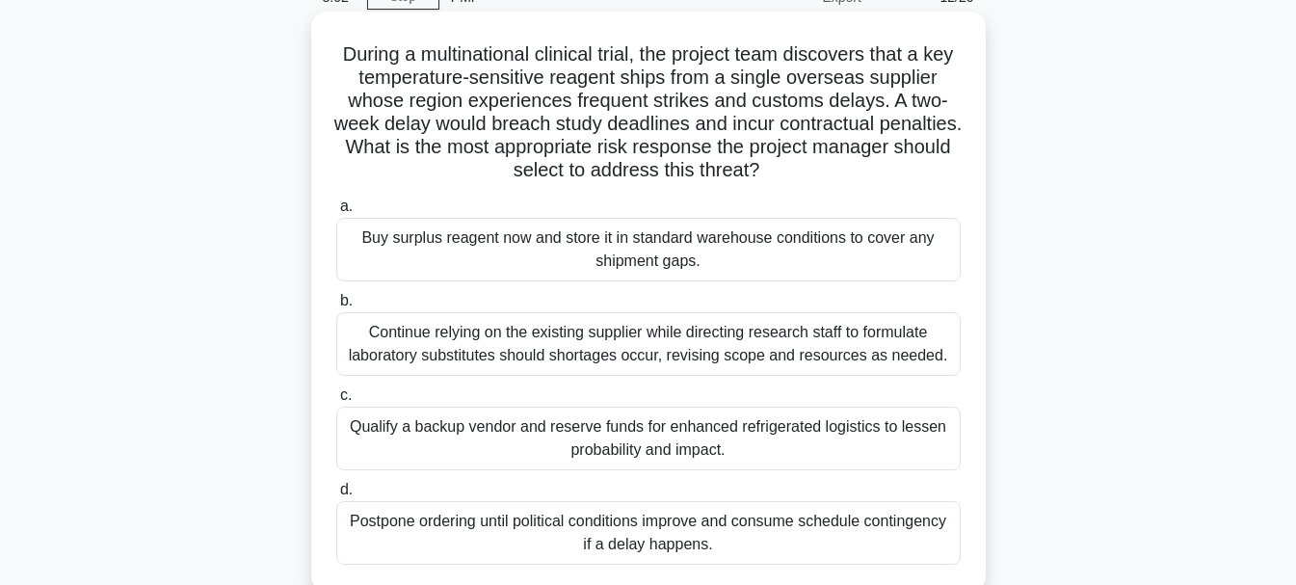
click at [735, 458] on div "Qualify a backup vendor and reserve funds for enhanced refrigerated logistics t…" at bounding box center [648, 439] width 624 height 64
click at [336, 402] on input "c. Qualify a backup vendor and reserve funds for enhanced refrigerated logistic…" at bounding box center [336, 395] width 0 height 13
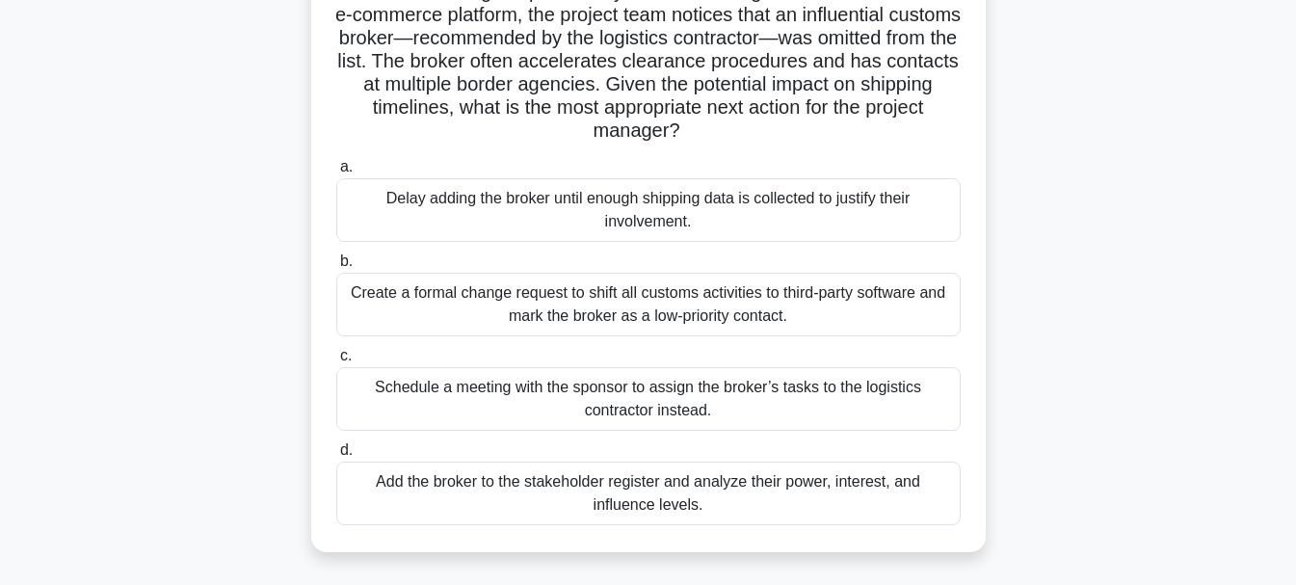
scroll to position [193, 0]
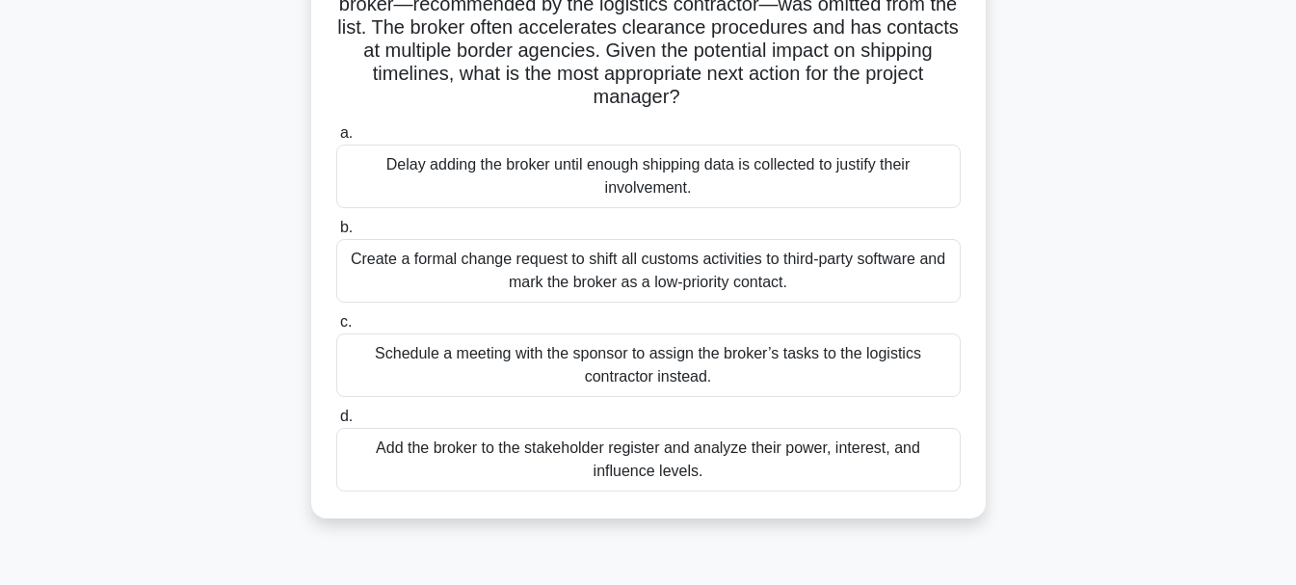
click at [488, 469] on div "Add the broker to the stakeholder register and analyze their power, interest, a…" at bounding box center [648, 460] width 624 height 64
click at [336, 423] on input "d. Add the broker to the stakeholder register and analyze their power, interest…" at bounding box center [336, 416] width 0 height 13
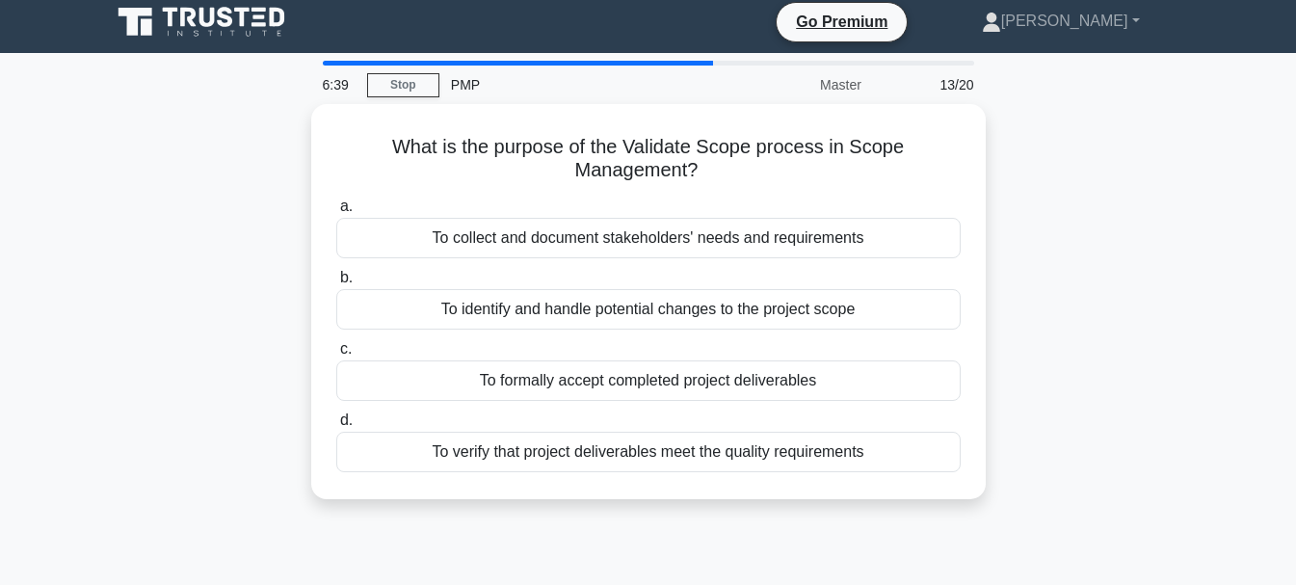
scroll to position [0, 0]
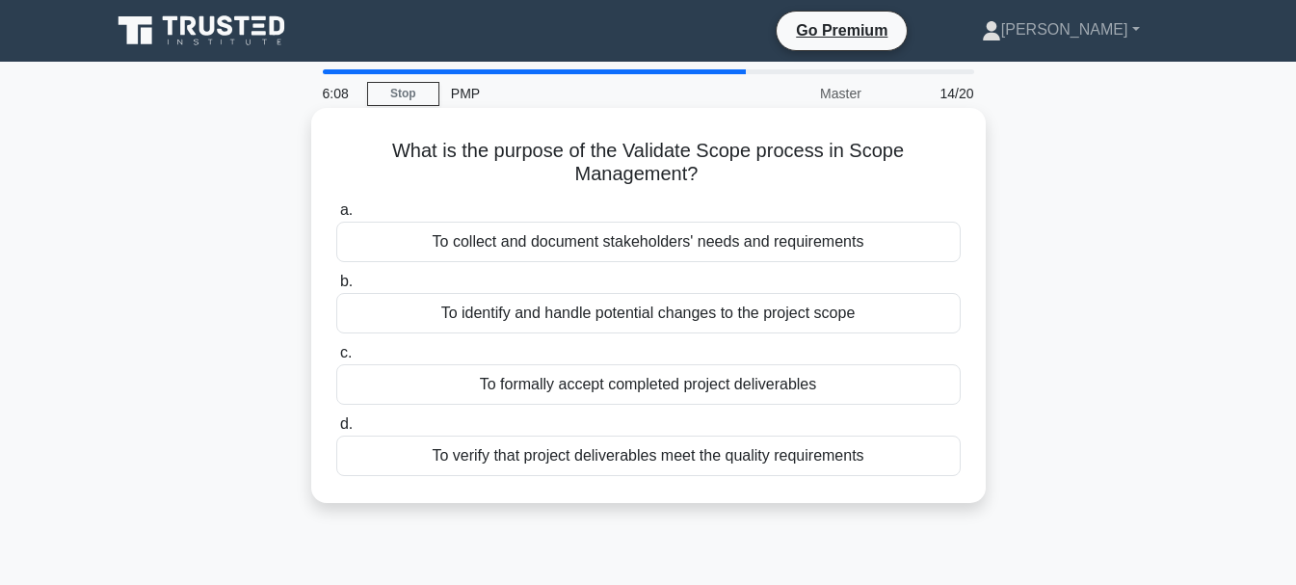
click at [672, 466] on div "To verify that project deliverables meet the quality requirements" at bounding box center [648, 455] width 624 height 40
click at [336, 431] on input "d. To verify that project deliverables meet the quality requirements" at bounding box center [336, 424] width 0 height 13
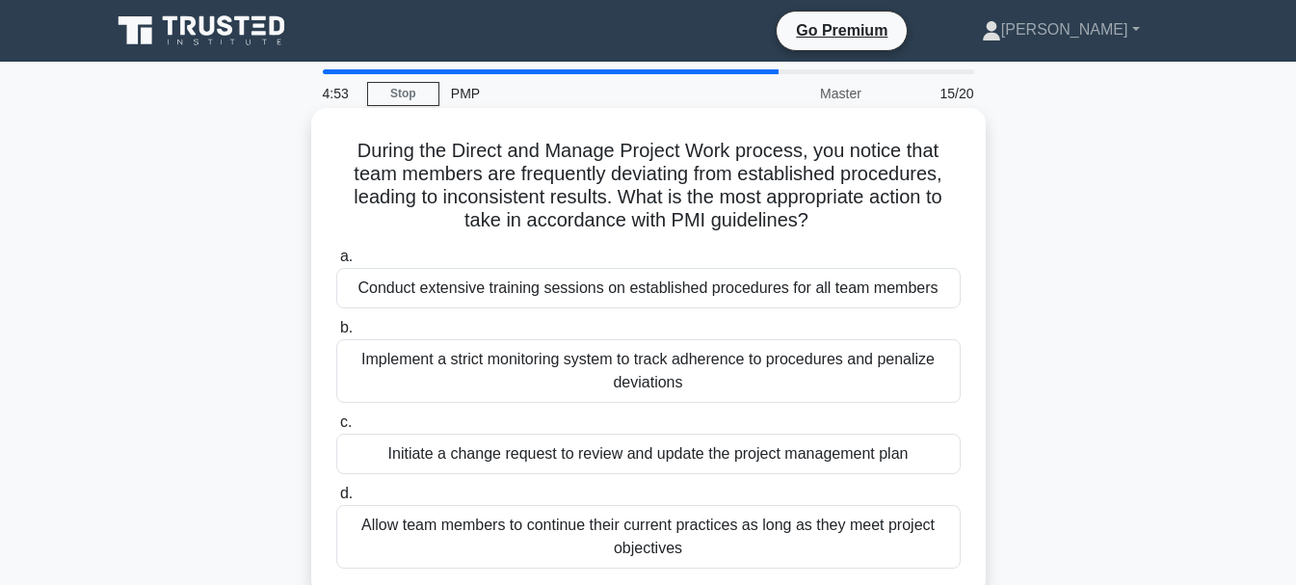
click at [772, 290] on div "Conduct extensive training sessions on established procedures for all team memb…" at bounding box center [648, 288] width 624 height 40
click at [336, 263] on input "a. Conduct extensive training sessions on established procedures for all team m…" at bounding box center [336, 256] width 0 height 13
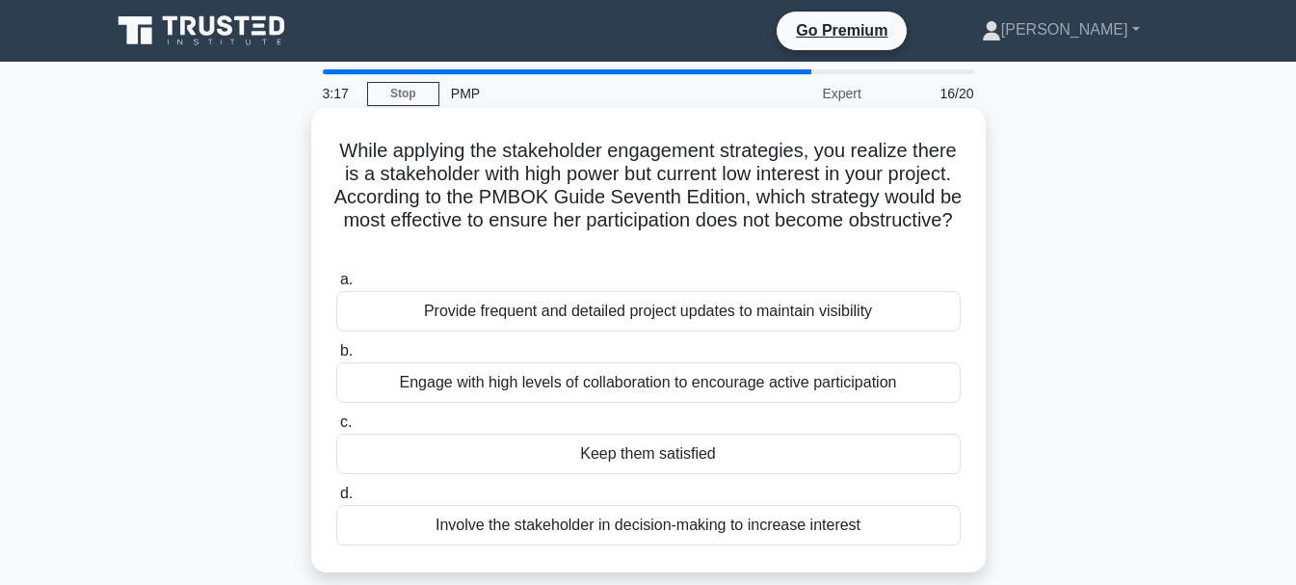
click at [751, 375] on div "Engage with high levels of collaboration to encourage active participation" at bounding box center [648, 382] width 624 height 40
click at [336, 357] on input "b. Engage with high levels of collaboration to encourage active participation" at bounding box center [336, 351] width 0 height 13
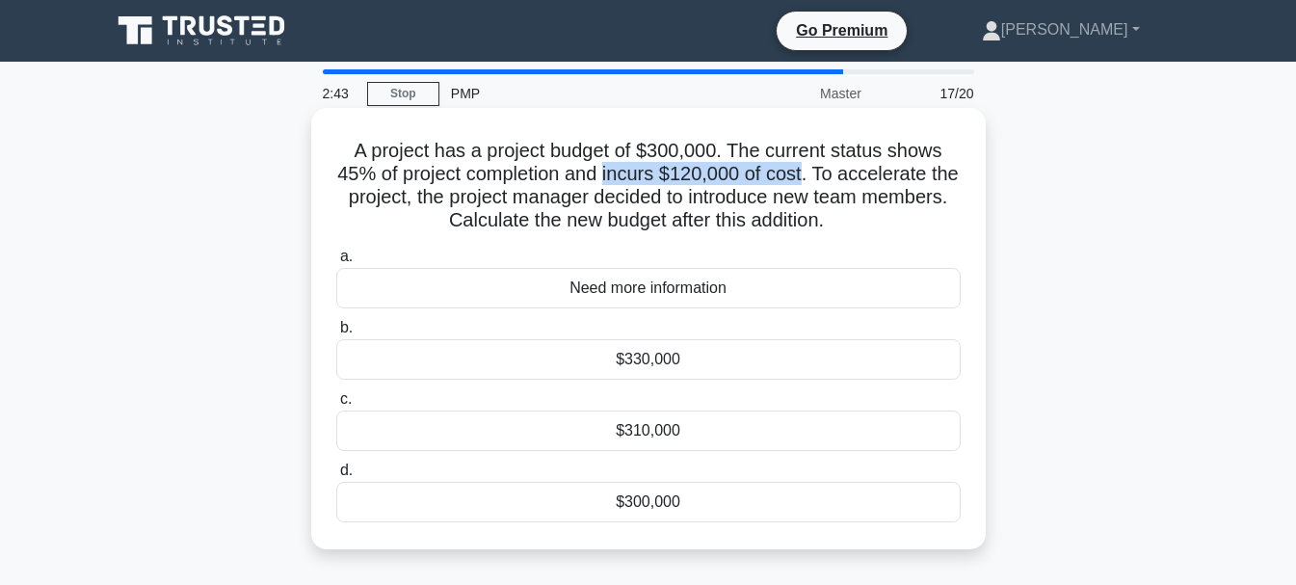
drag, startPoint x: 626, startPoint y: 175, endPoint x: 821, endPoint y: 179, distance: 194.7
click at [821, 179] on h5 "A project has a project budget of $300,000. The current status shows 45% of pro…" at bounding box center [648, 186] width 628 height 94
copy h5 "incurs $120,000 of cost"
click at [590, 289] on div "Need more information" at bounding box center [648, 288] width 624 height 40
click at [336, 263] on input "a. Need more information" at bounding box center [336, 256] width 0 height 13
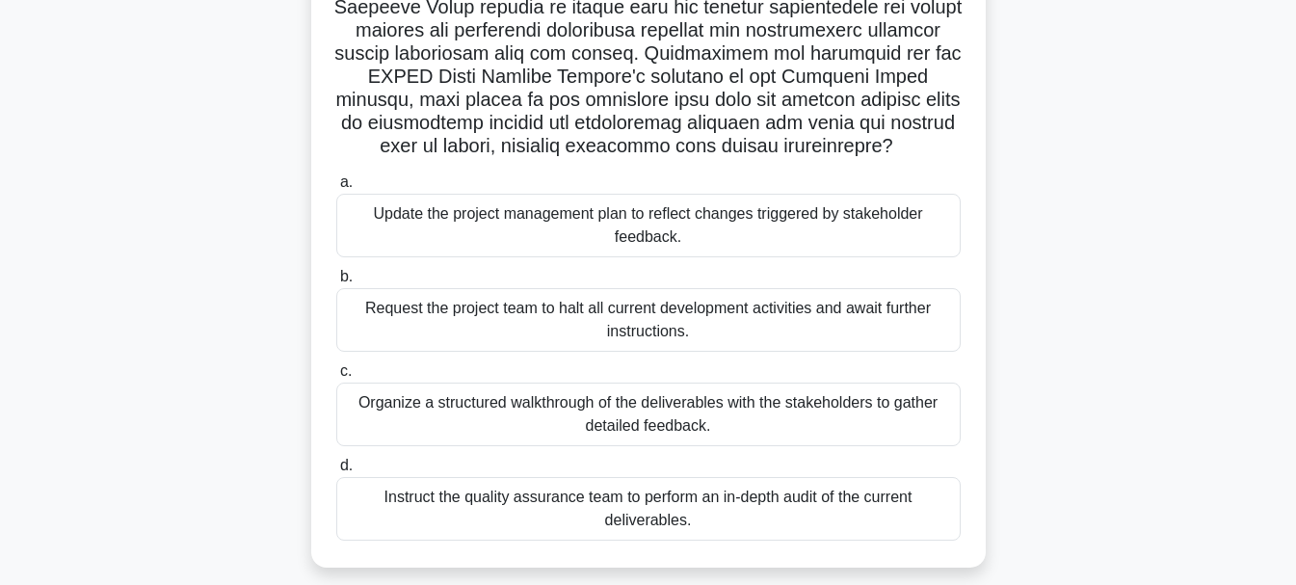
scroll to position [385, 0]
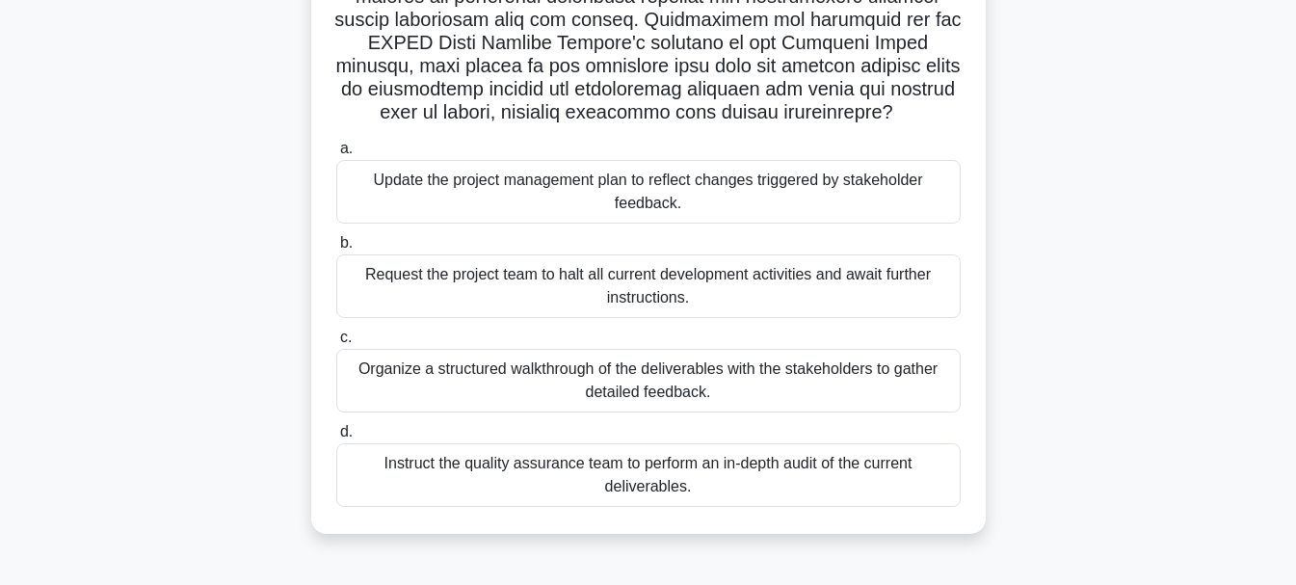
click at [471, 383] on div "Organize a structured walkthrough of the deliverables with the stakeholders to …" at bounding box center [648, 381] width 624 height 64
click at [336, 344] on input "c. Organize a structured walkthrough of the deliverables with the stakeholders …" at bounding box center [336, 337] width 0 height 13
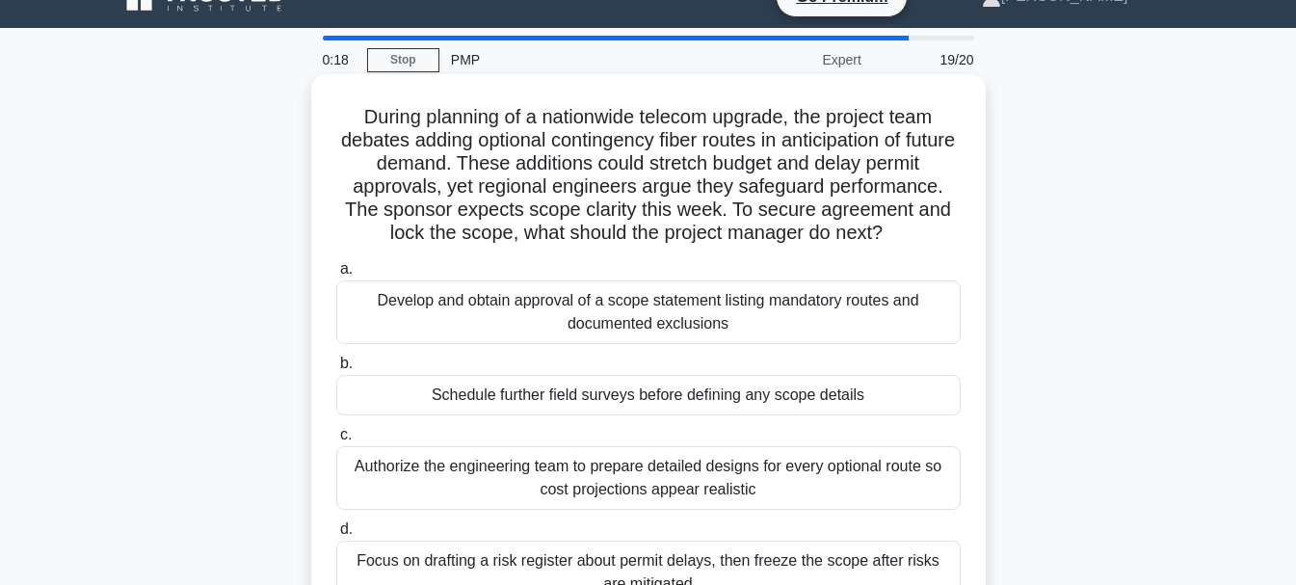
scroll to position [0, 0]
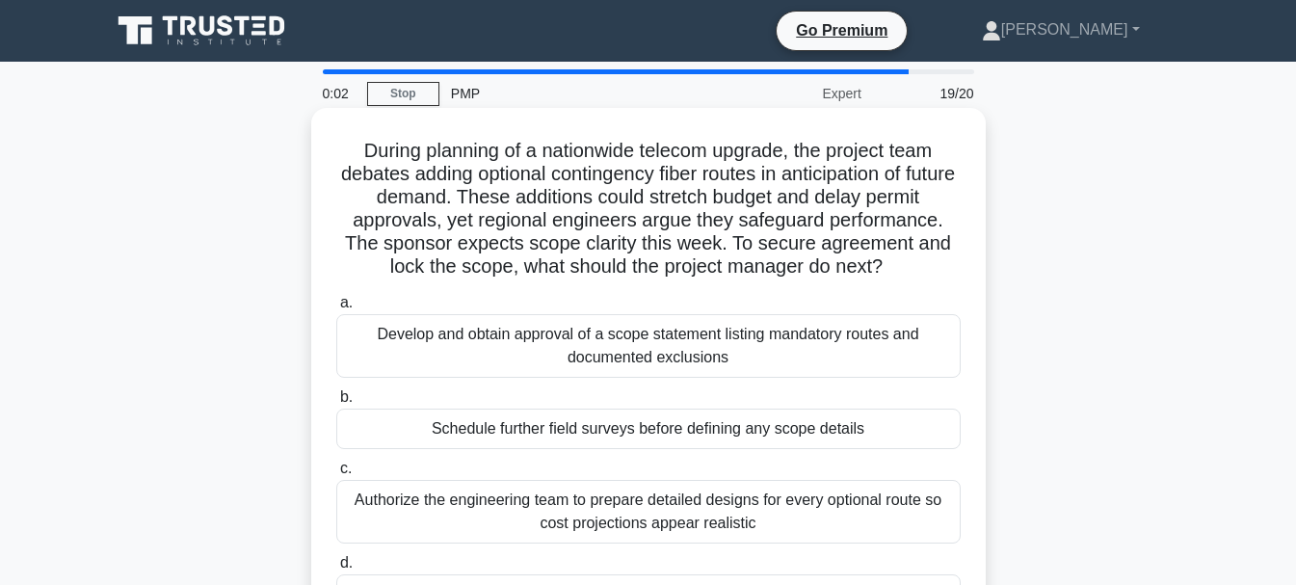
drag, startPoint x: 475, startPoint y: 308, endPoint x: 480, endPoint y: 364, distance: 56.1
click at [480, 316] on label "a. Develop and obtain approval of a scope statement listing mandatory routes an…" at bounding box center [648, 334] width 624 height 87
click at [480, 364] on div "Develop and obtain approval of a scope statement listing mandatory routes and d…" at bounding box center [648, 346] width 624 height 64
click at [336, 309] on input "a. Develop and obtain approval of a scope statement listing mandatory routes an…" at bounding box center [336, 303] width 0 height 13
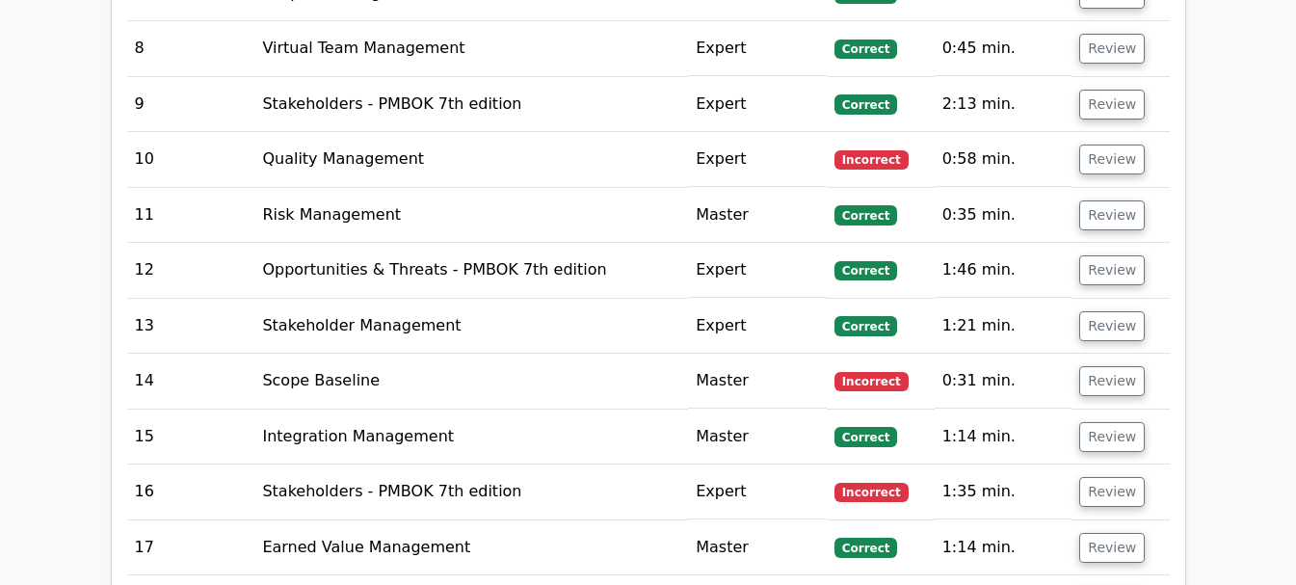
scroll to position [3372, 0]
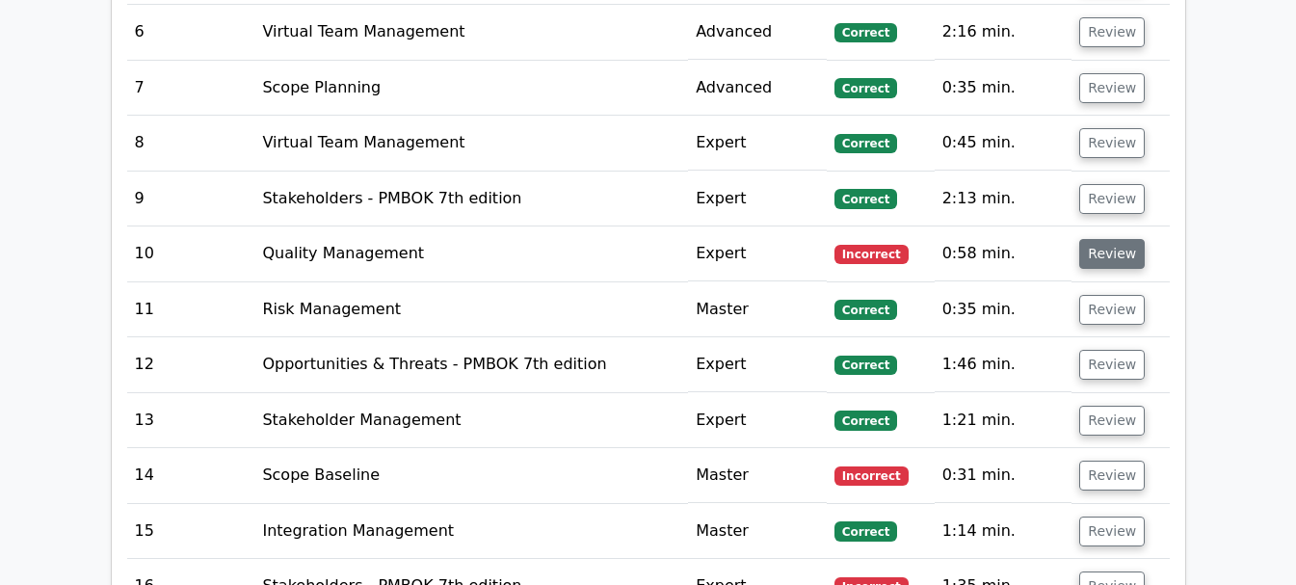
click at [1099, 239] on button "Review" at bounding box center [1112, 254] width 66 height 30
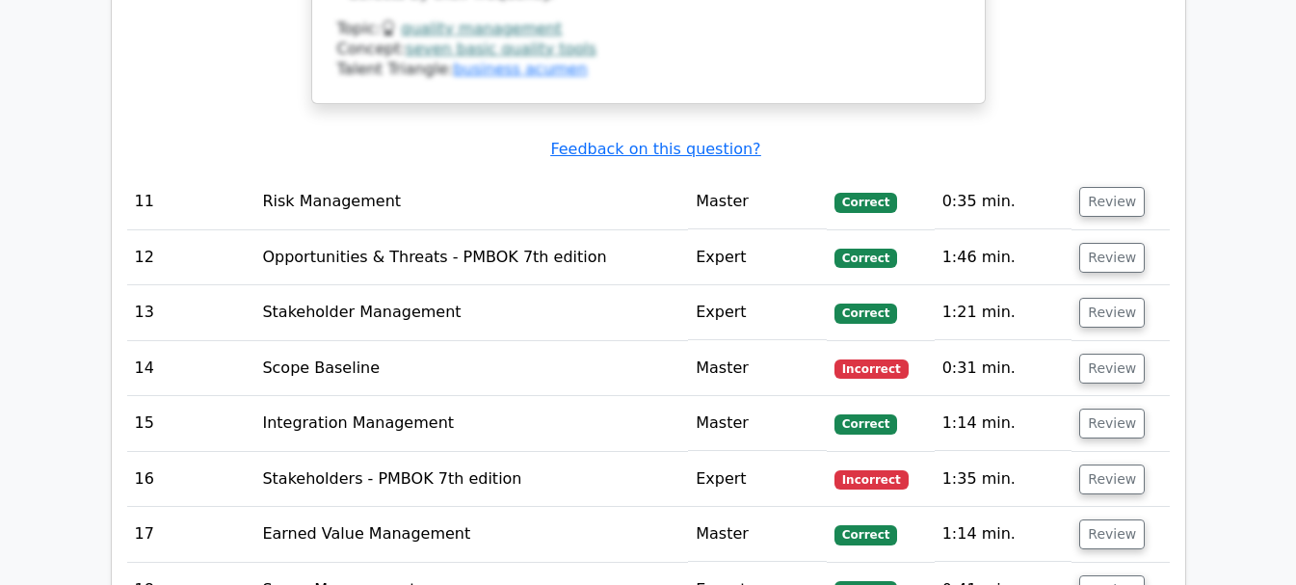
scroll to position [4432, 0]
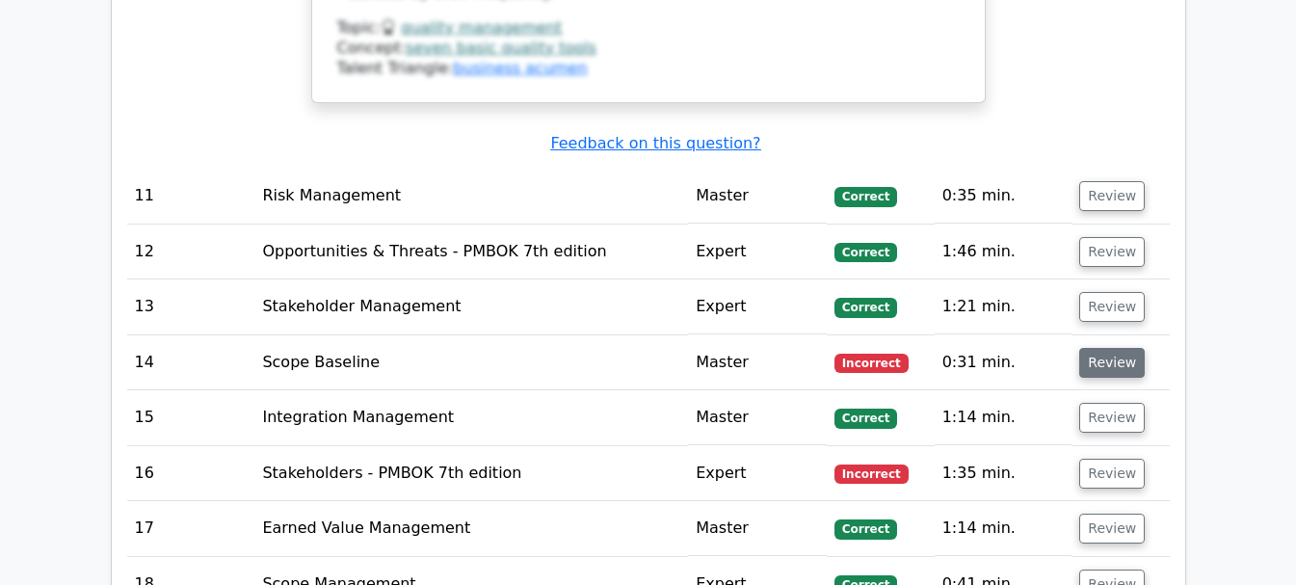
click at [1092, 348] on button "Review" at bounding box center [1112, 363] width 66 height 30
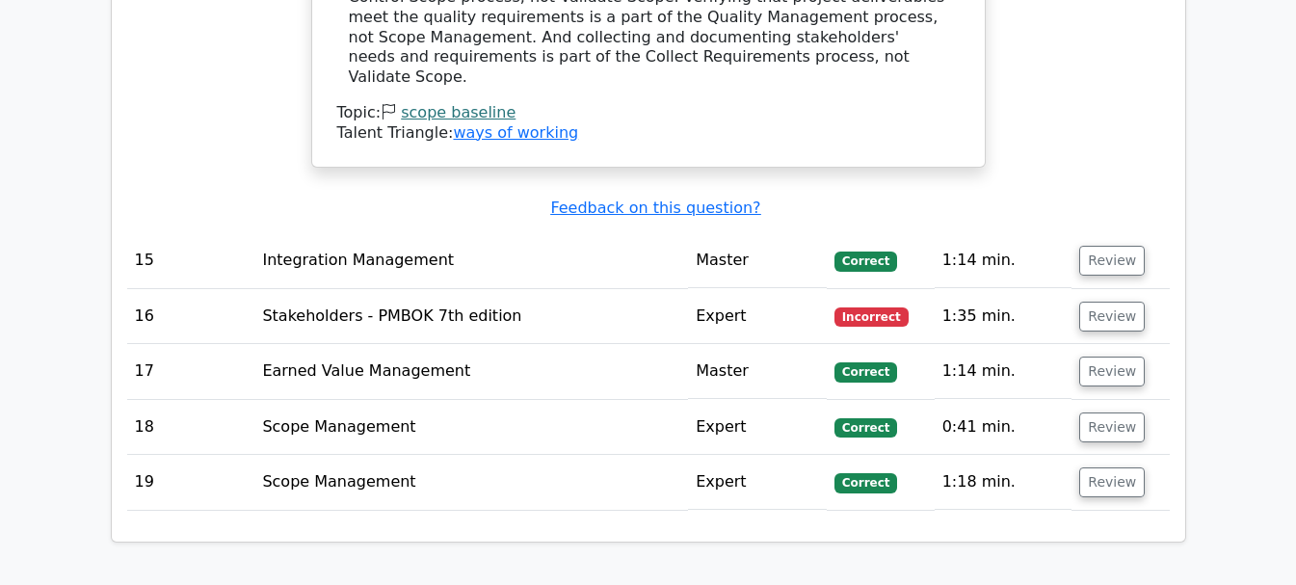
scroll to position [5395, 0]
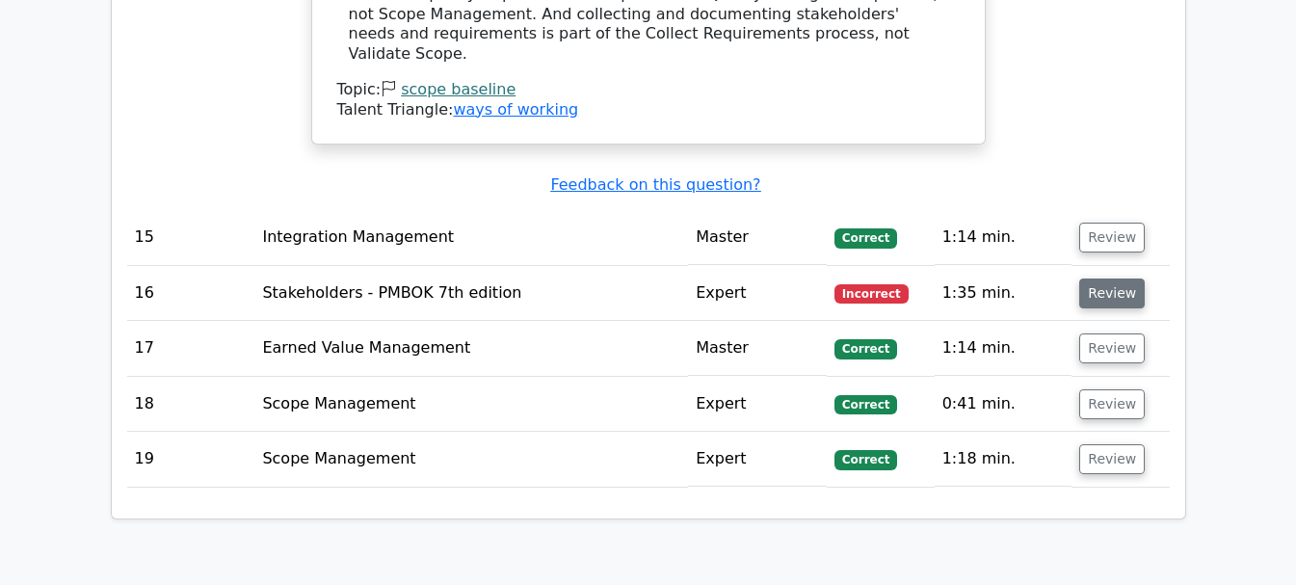
click at [1123, 278] on button "Review" at bounding box center [1112, 293] width 66 height 30
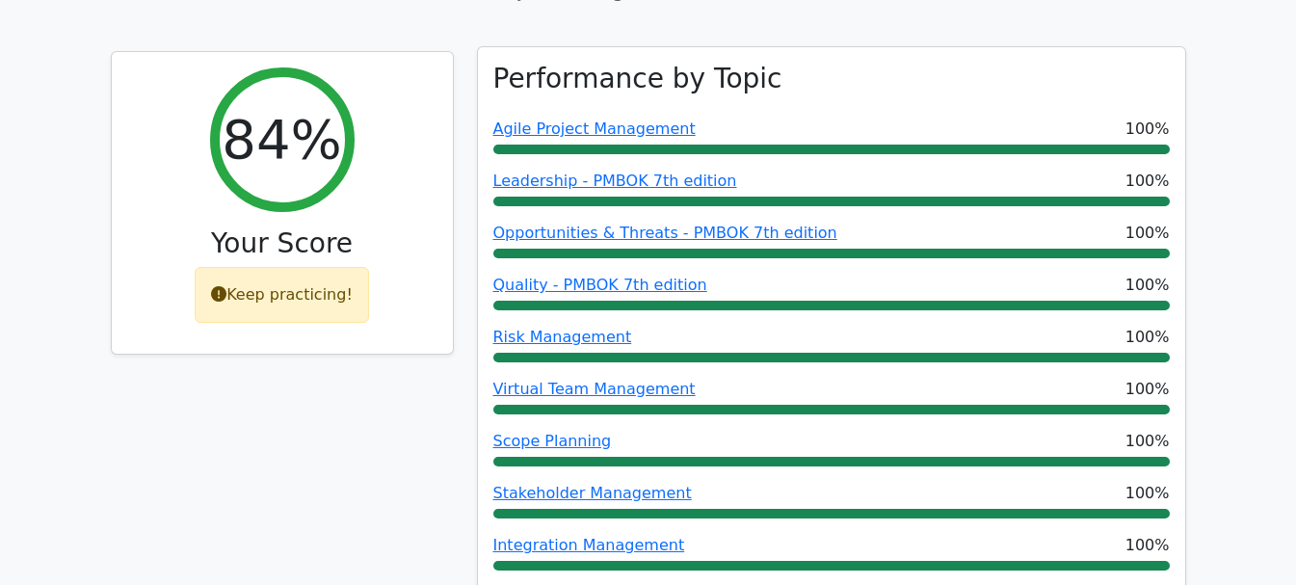
scroll to position [771, 0]
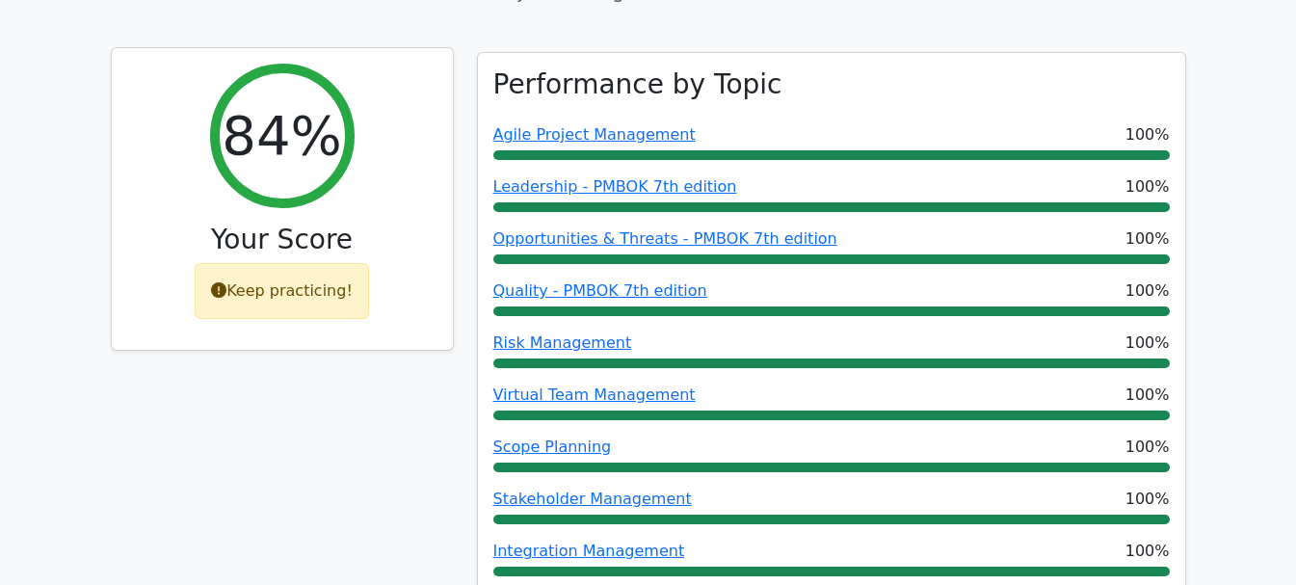
click at [225, 282] on icon at bounding box center [218, 289] width 15 height 15
click at [276, 263] on div "Keep practicing!" at bounding box center [282, 291] width 174 height 56
click at [226, 282] on icon at bounding box center [218, 289] width 15 height 15
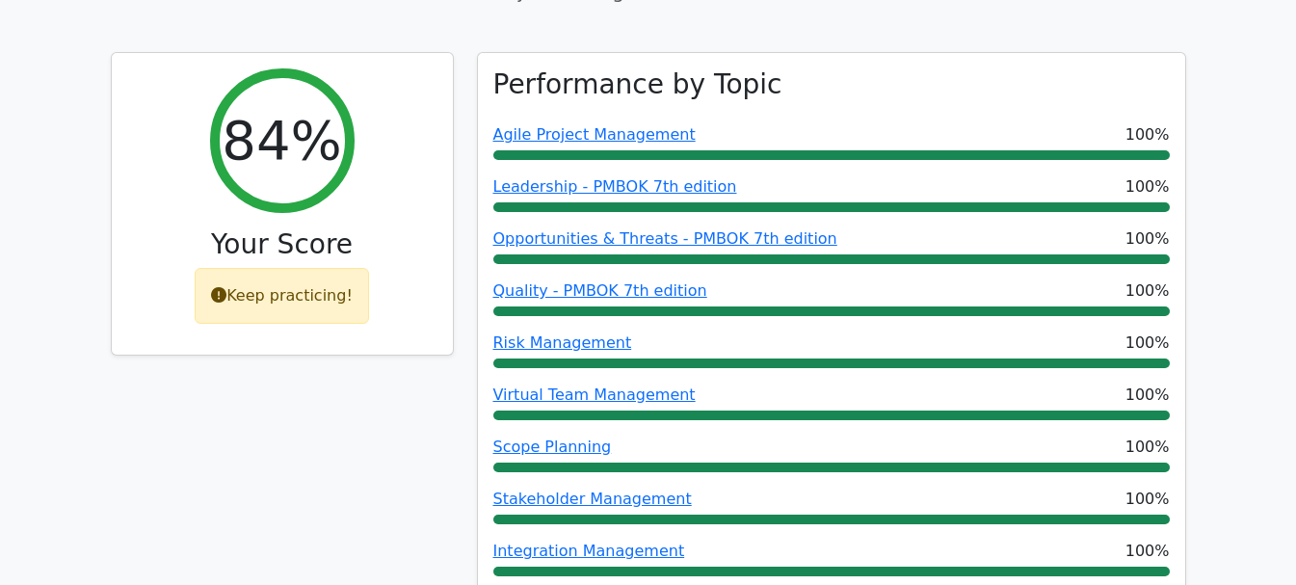
click at [418, 377] on div "84% Your Score Keep practicing!" at bounding box center [282, 472] width 366 height 840
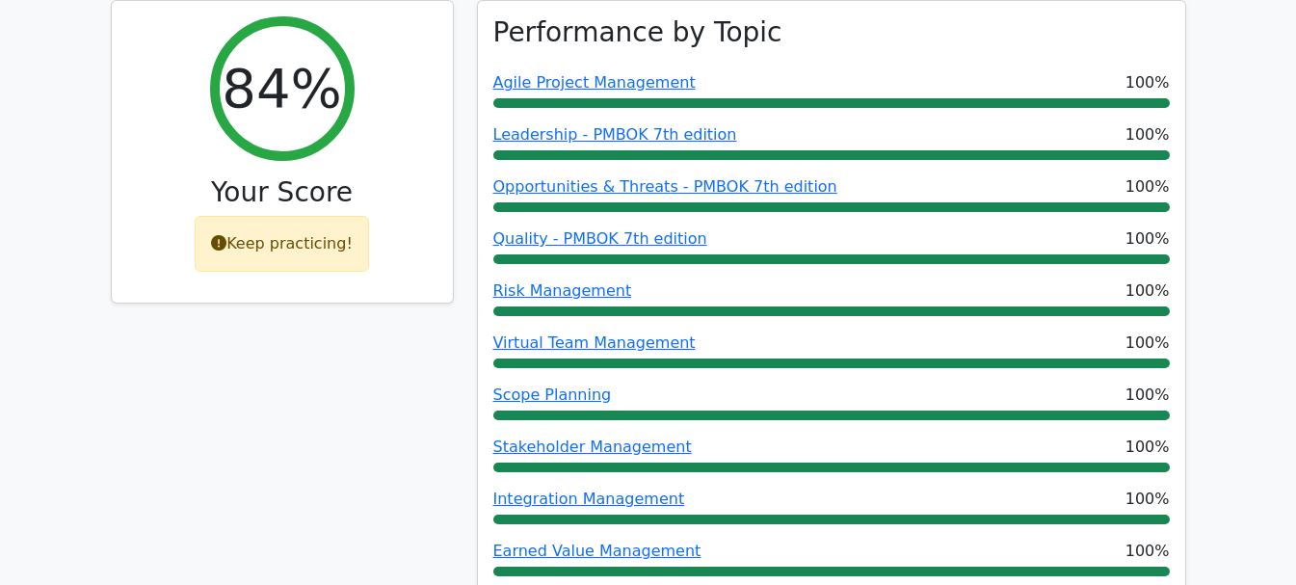
scroll to position [578, 0]
